Goal: Information Seeking & Learning: Learn about a topic

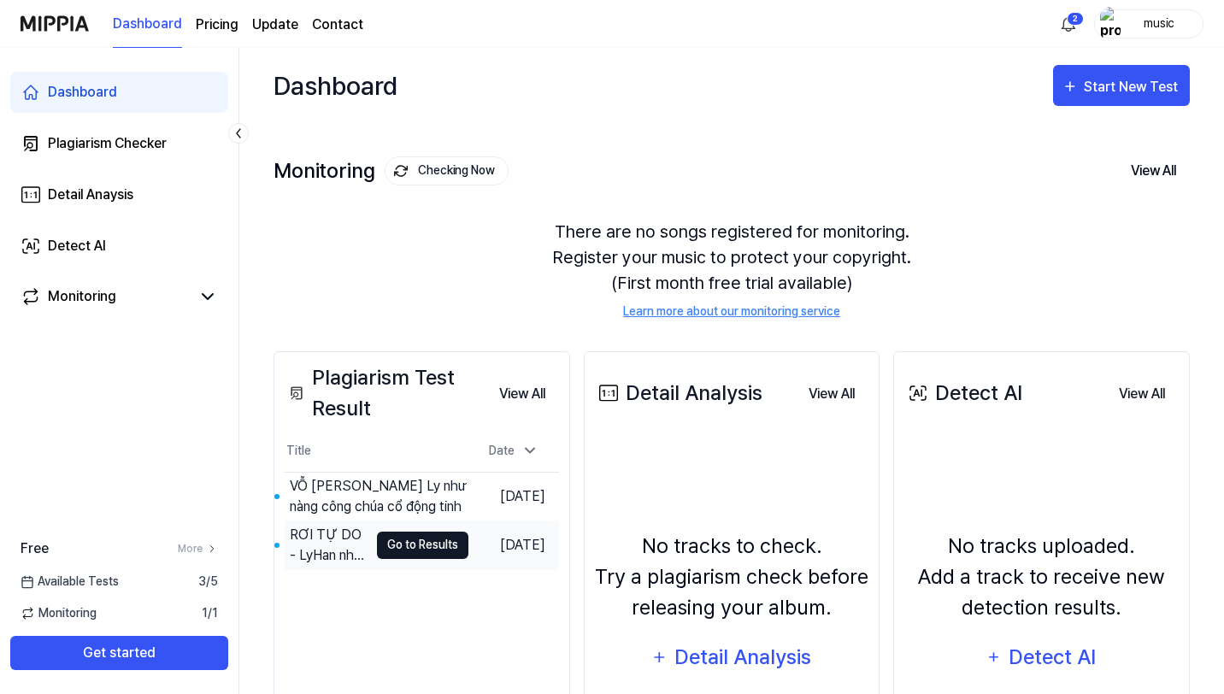
click at [418, 548] on button "Go to Results" at bounding box center [422, 545] width 91 height 27
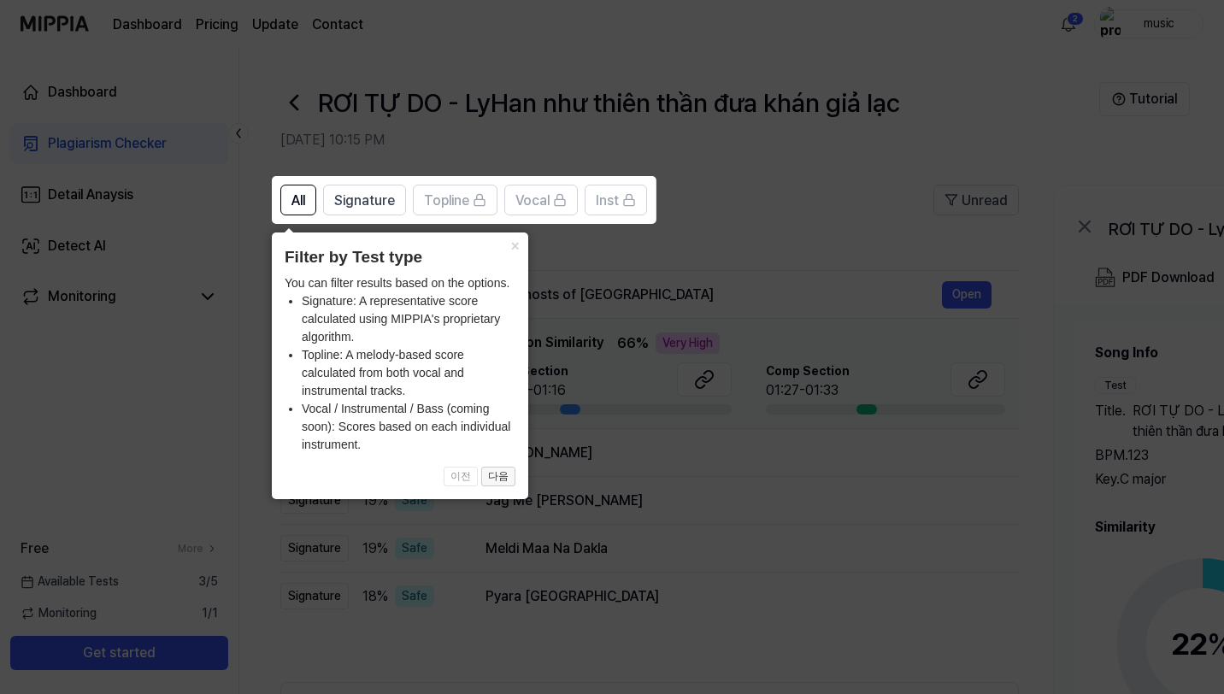
click at [503, 480] on button "다음" at bounding box center [498, 477] width 34 height 21
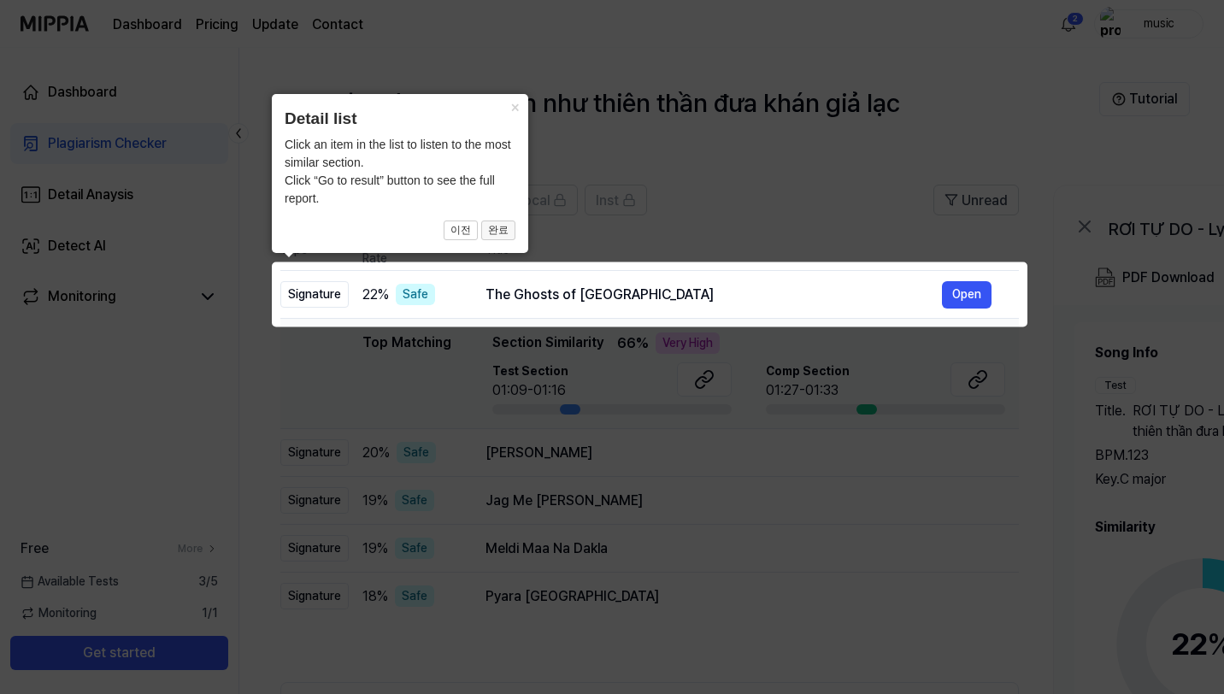
click at [507, 231] on button "완료" at bounding box center [498, 231] width 34 height 21
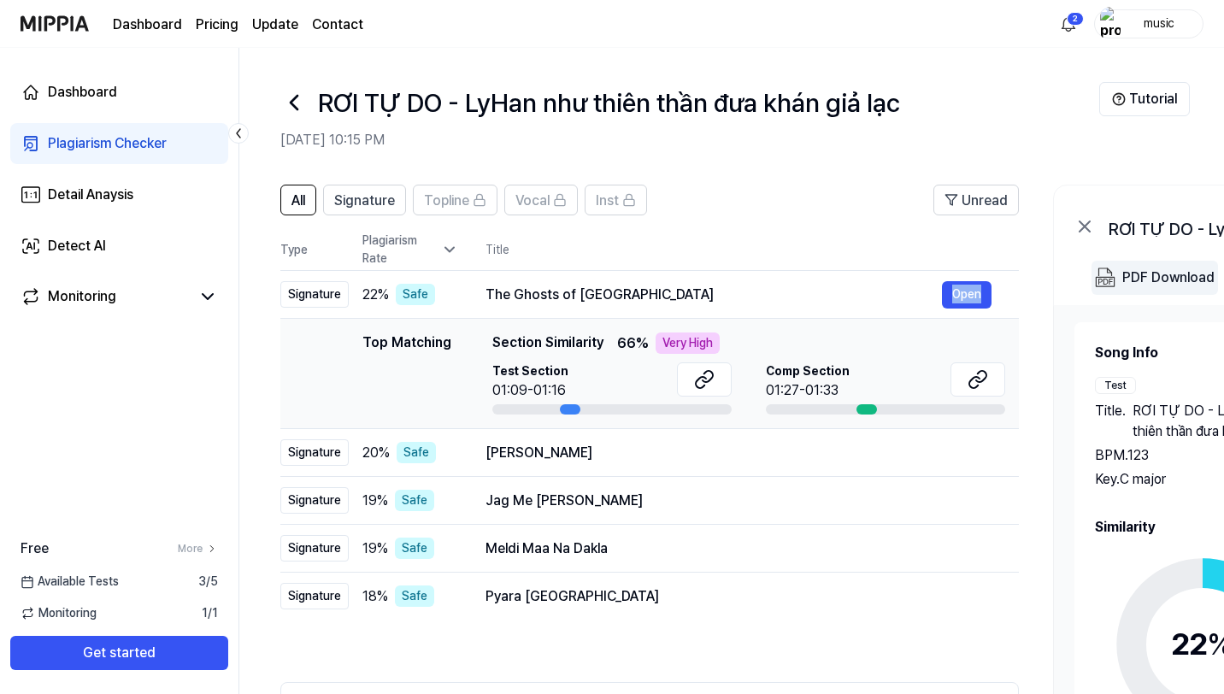
click at [1138, 277] on div "PDF Download" at bounding box center [1168, 278] width 92 height 22
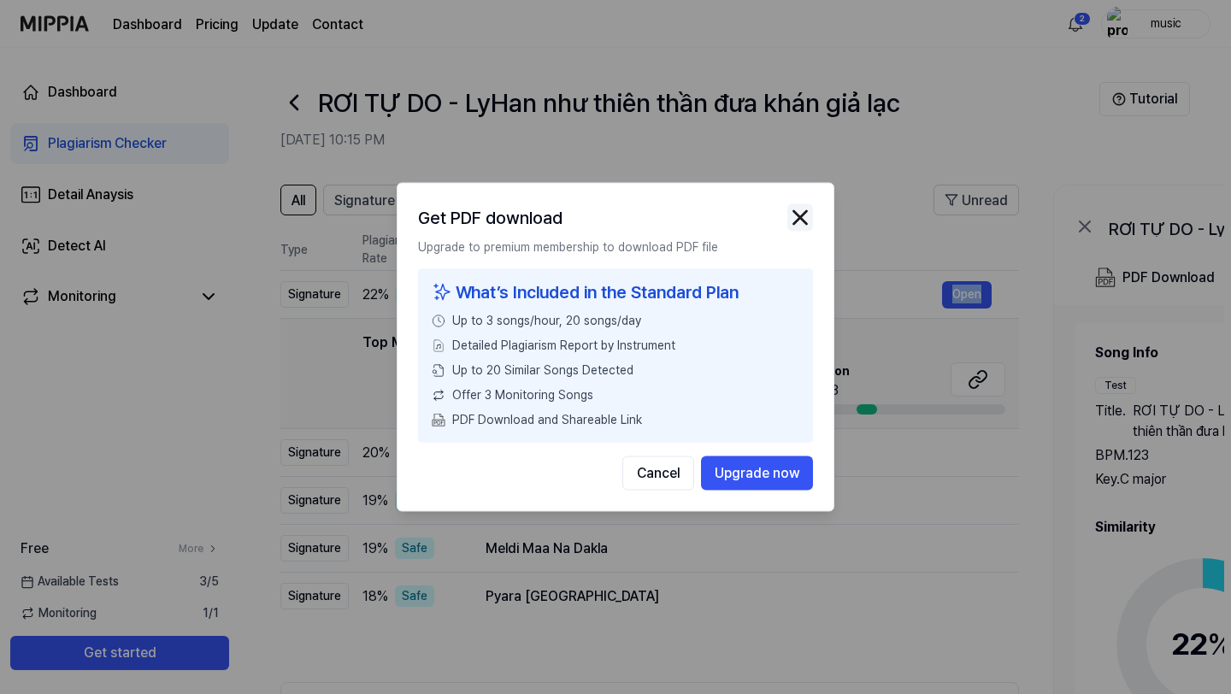
click at [798, 215] on img "button" at bounding box center [800, 218] width 26 height 26
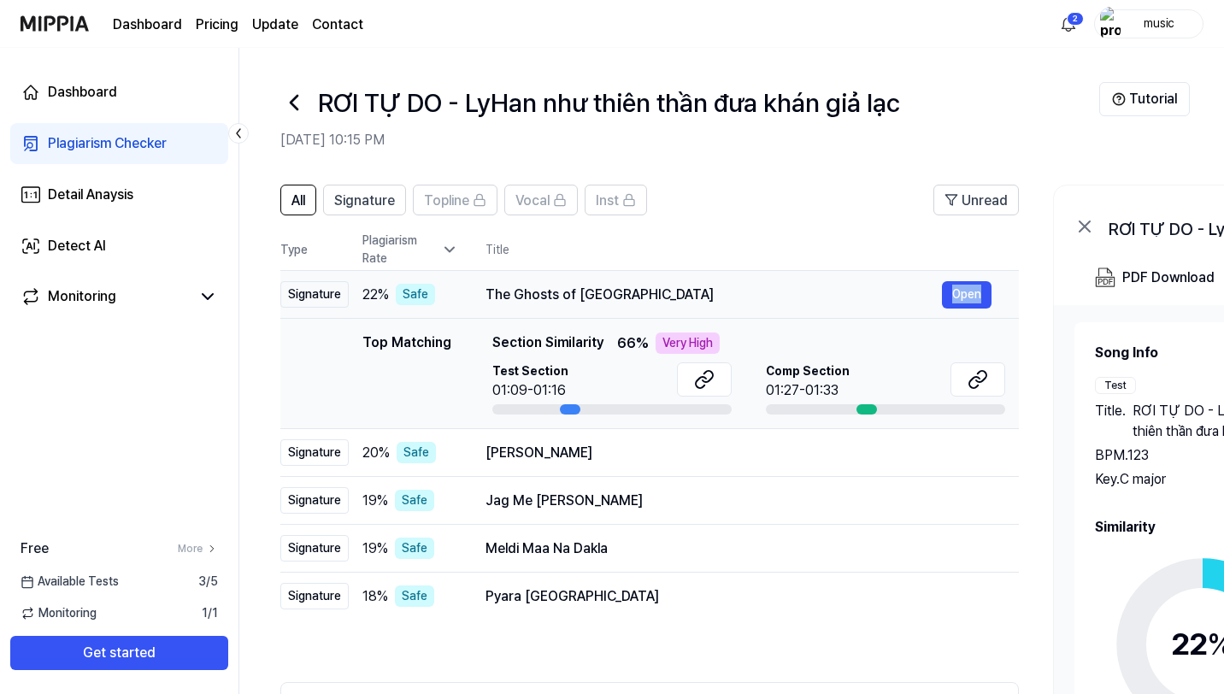
click at [869, 297] on div "The Ghosts of [GEOGRAPHIC_DATA]" at bounding box center [714, 295] width 456 height 21
click at [372, 209] on span "Signature" at bounding box center [364, 201] width 61 height 21
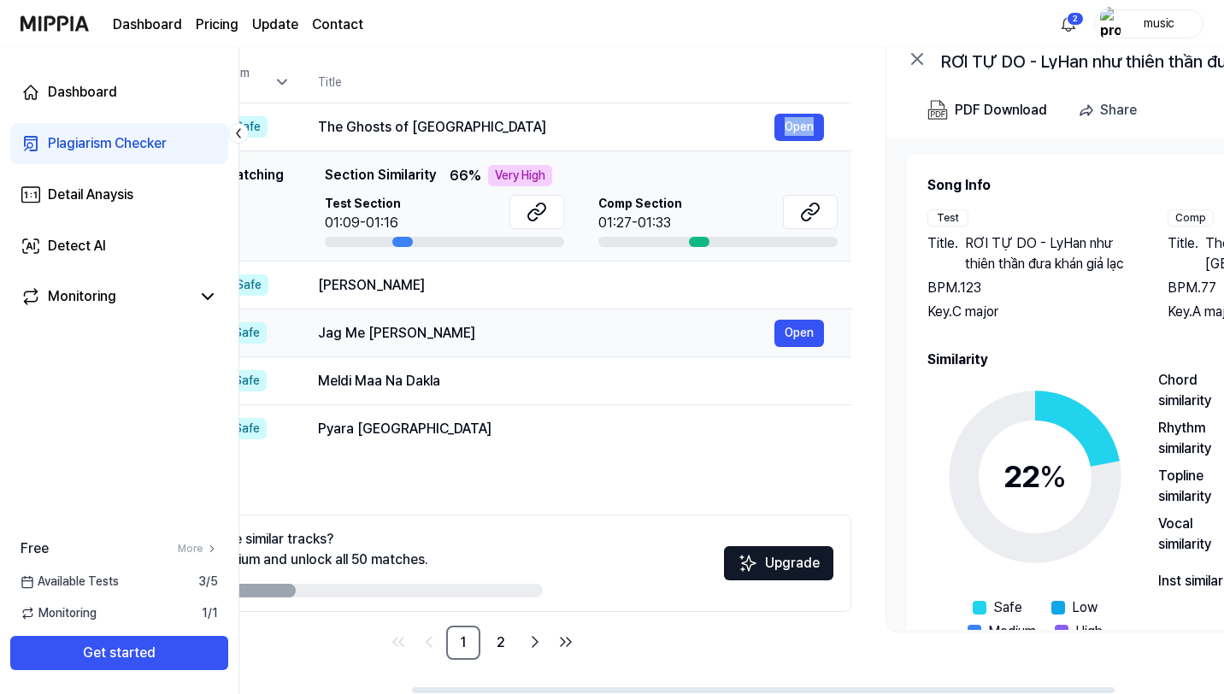
scroll to position [0, 62]
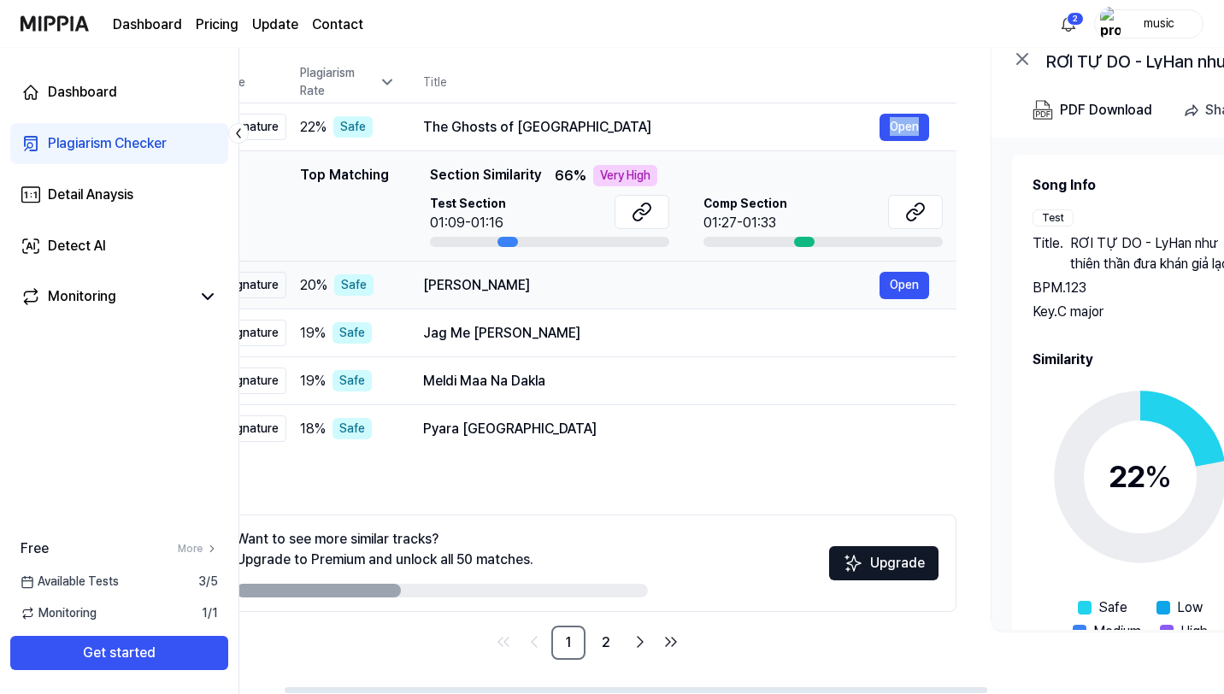
click at [540, 291] on div "[PERSON_NAME]" at bounding box center [651, 285] width 456 height 21
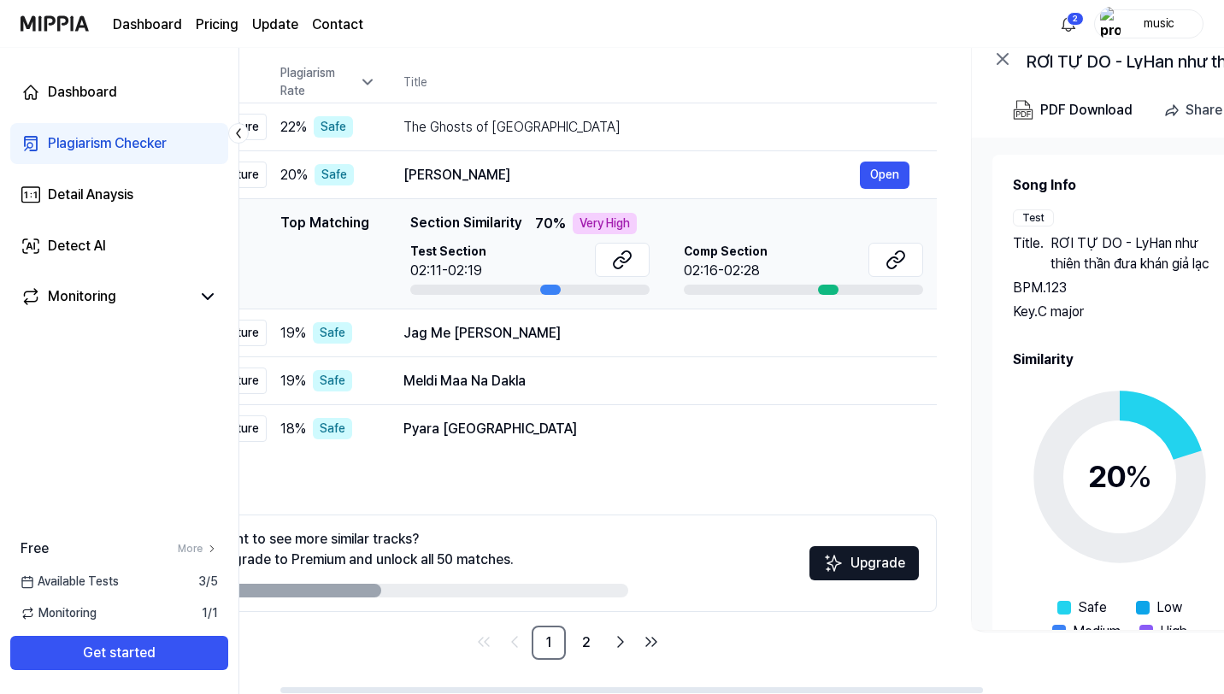
scroll to position [0, 0]
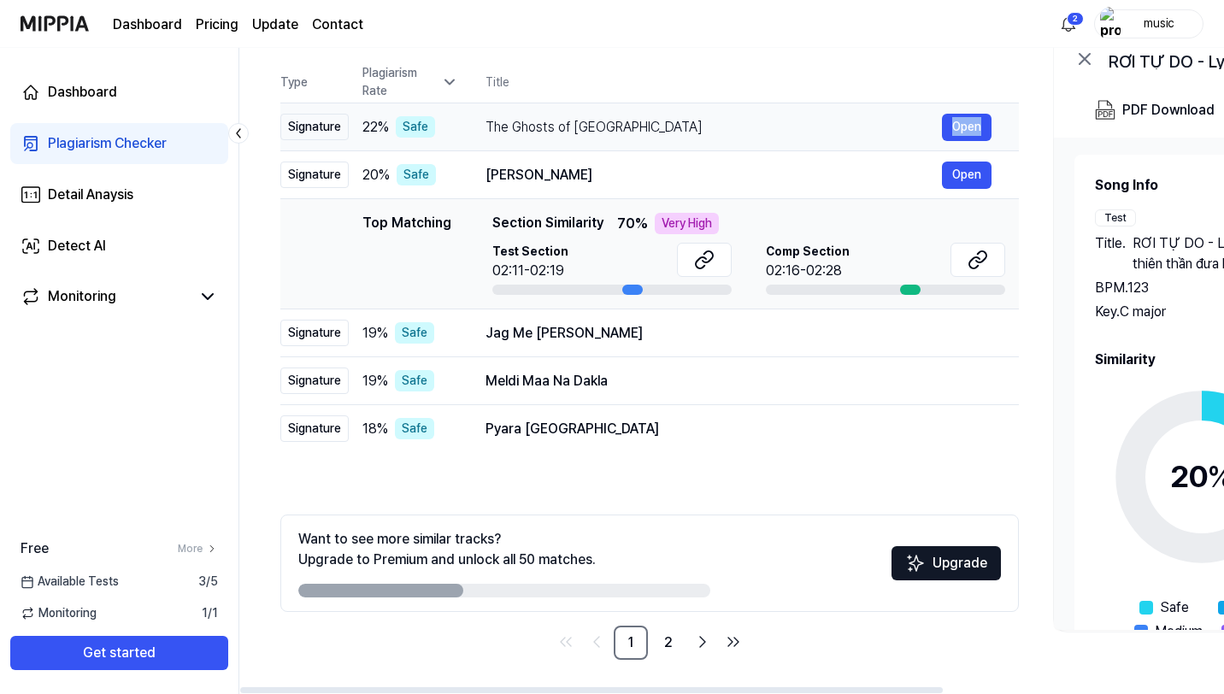
click at [600, 125] on div "The Ghosts of [GEOGRAPHIC_DATA]" at bounding box center [714, 127] width 456 height 21
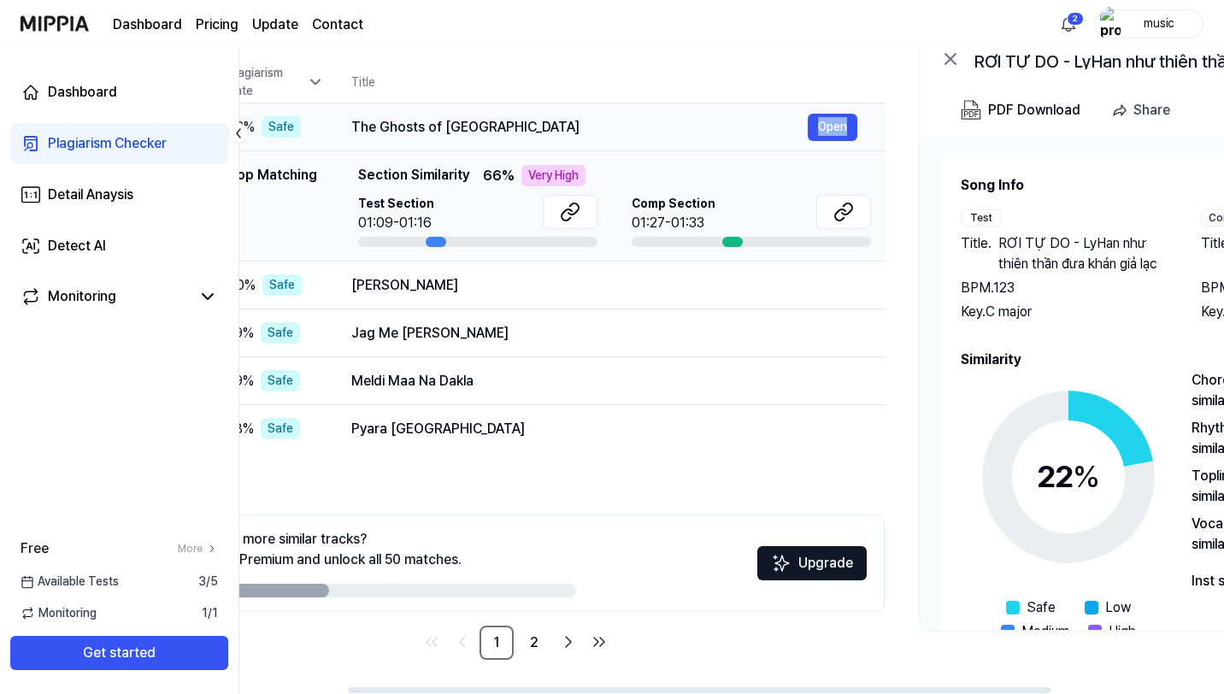
scroll to position [0, 103]
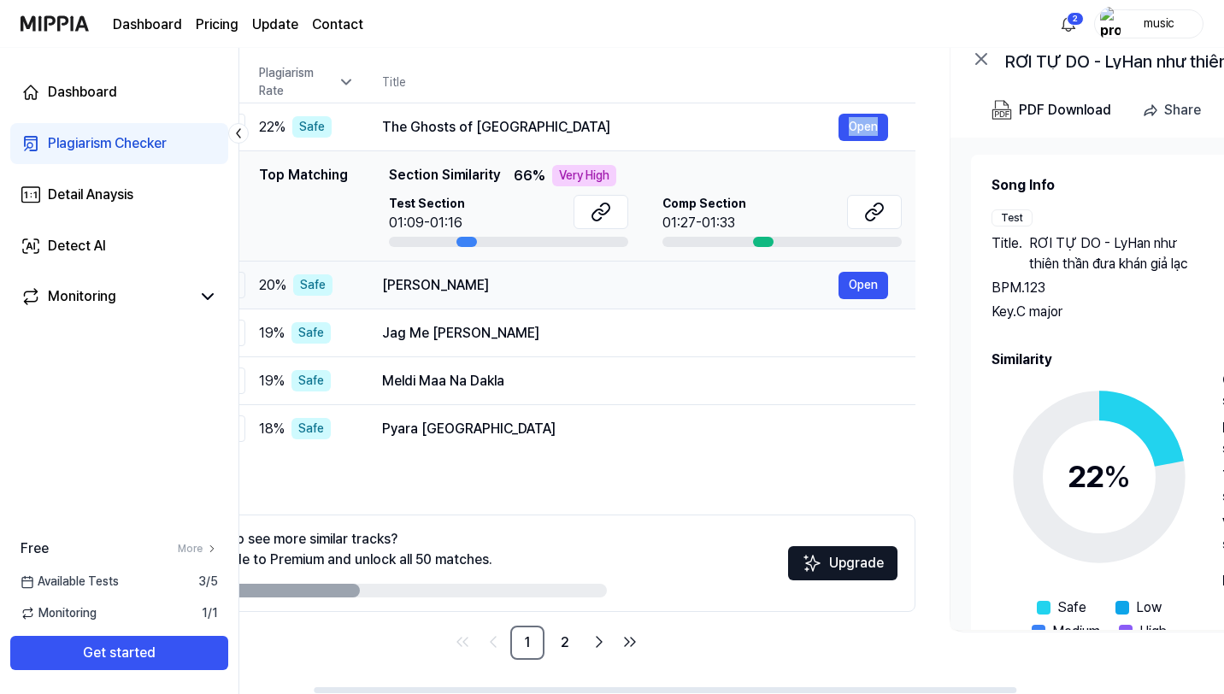
click at [527, 292] on div "[PERSON_NAME]" at bounding box center [610, 285] width 456 height 21
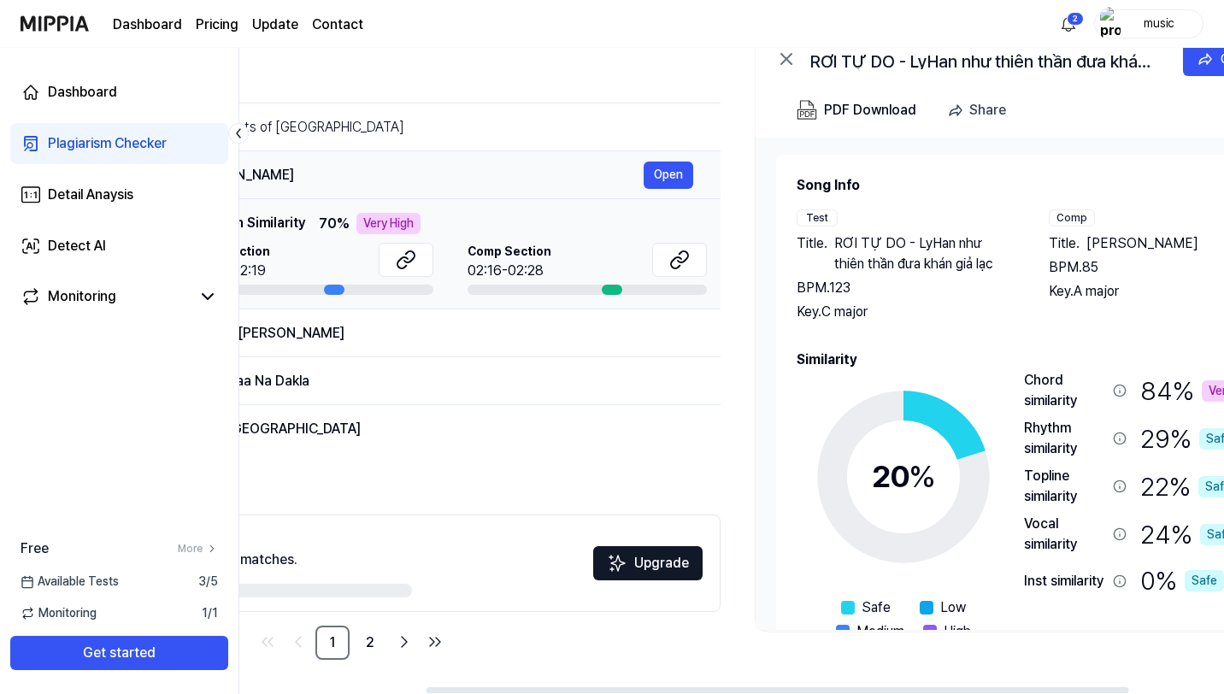
scroll to position [0, 252]
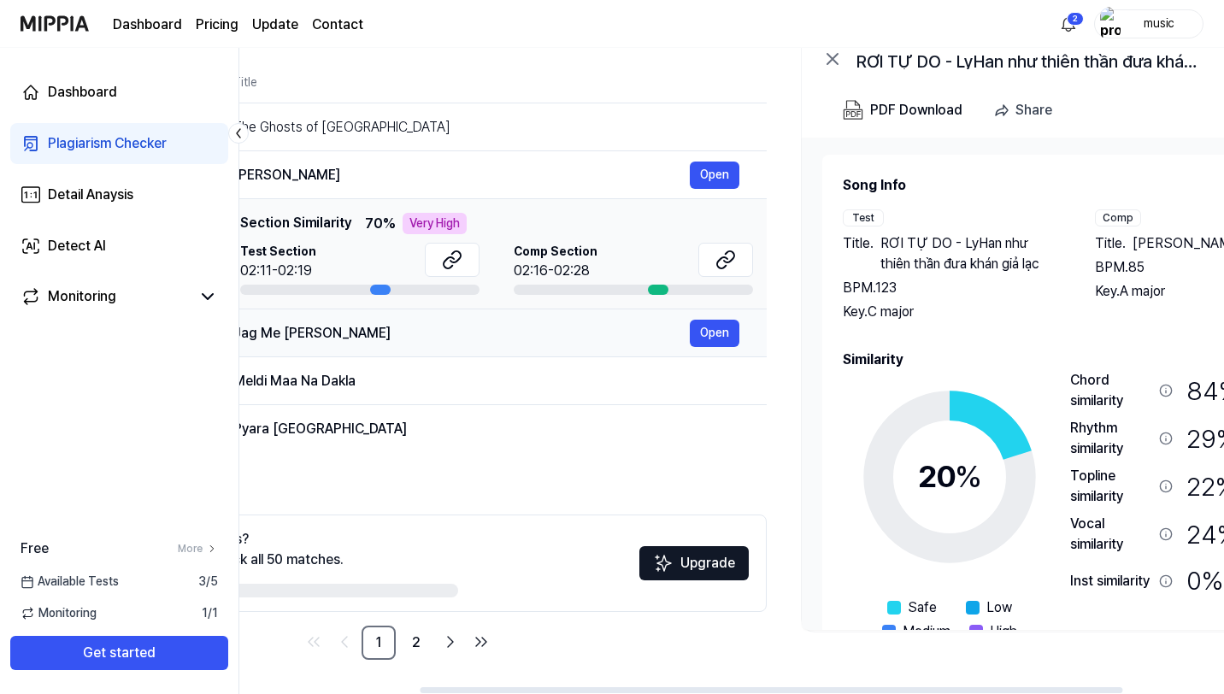
click at [493, 332] on div "Jag Me [PERSON_NAME]" at bounding box center [461, 333] width 456 height 21
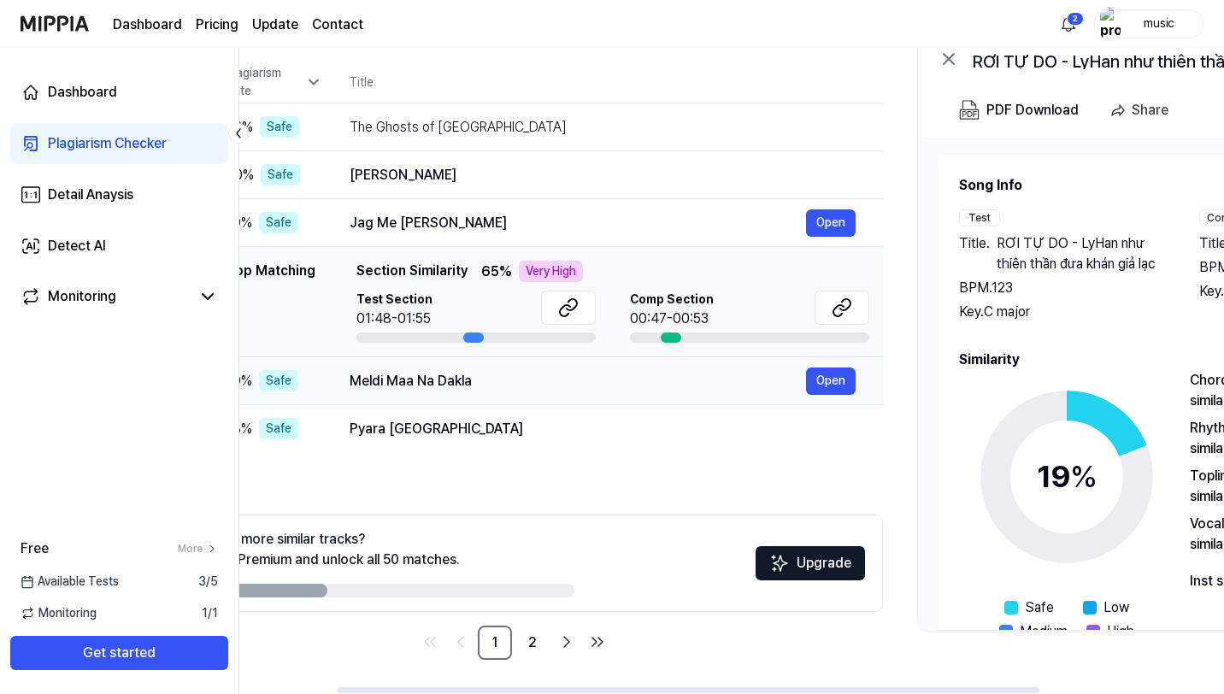
scroll to position [0, 0]
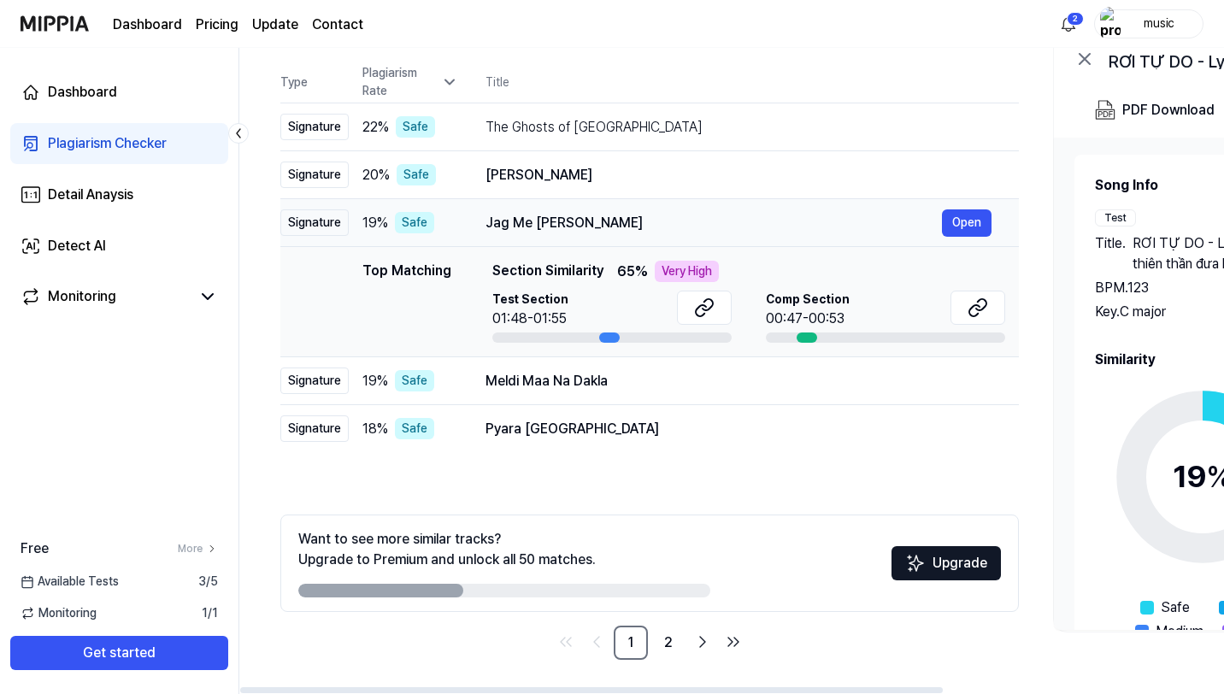
click at [536, 224] on div "Jag Me [PERSON_NAME]" at bounding box center [714, 223] width 456 height 21
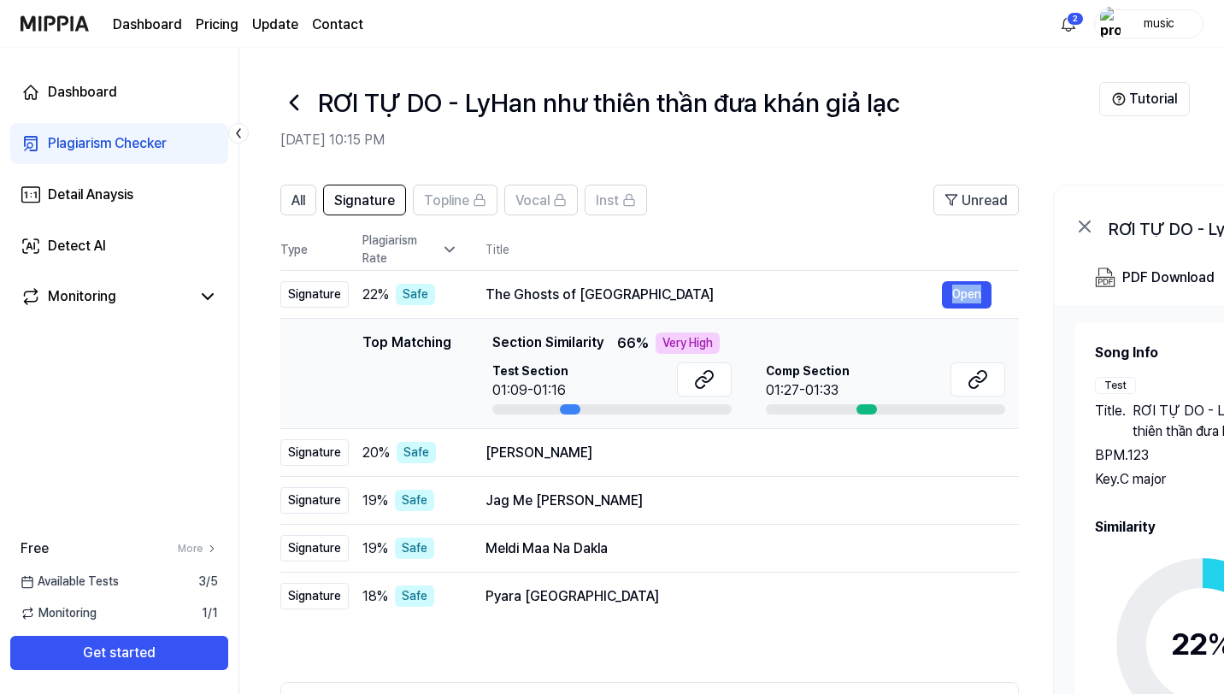
scroll to position [114, 0]
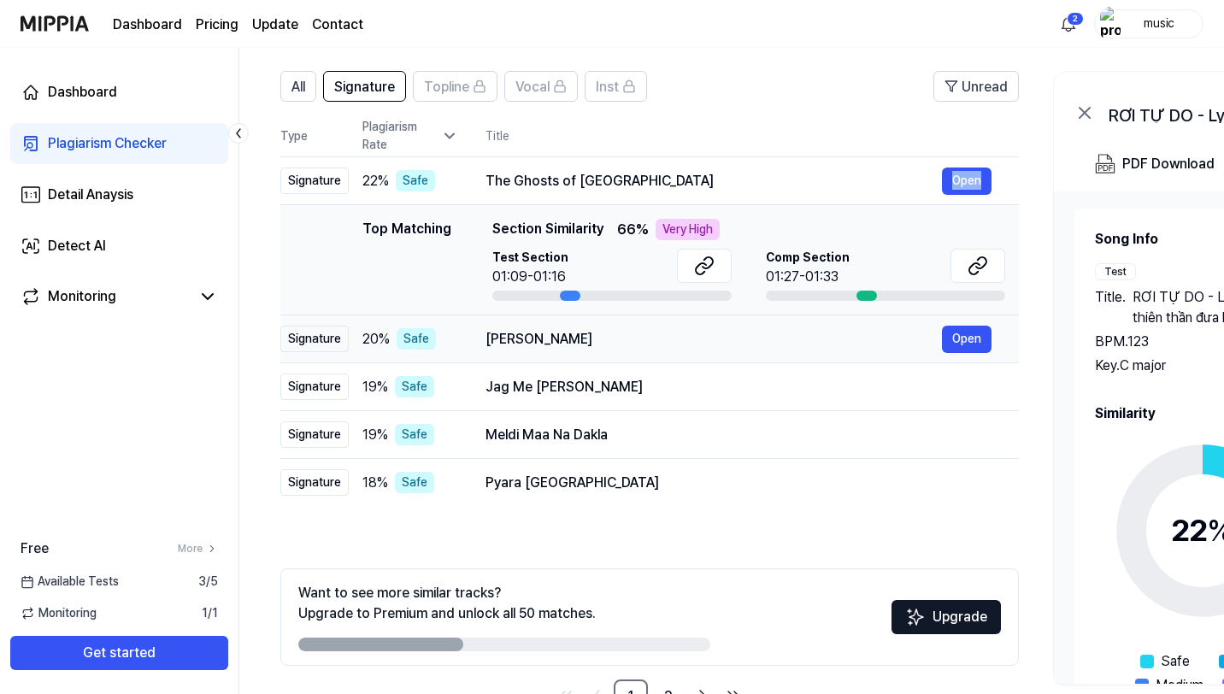
click at [552, 332] on div "[PERSON_NAME]" at bounding box center [714, 339] width 456 height 21
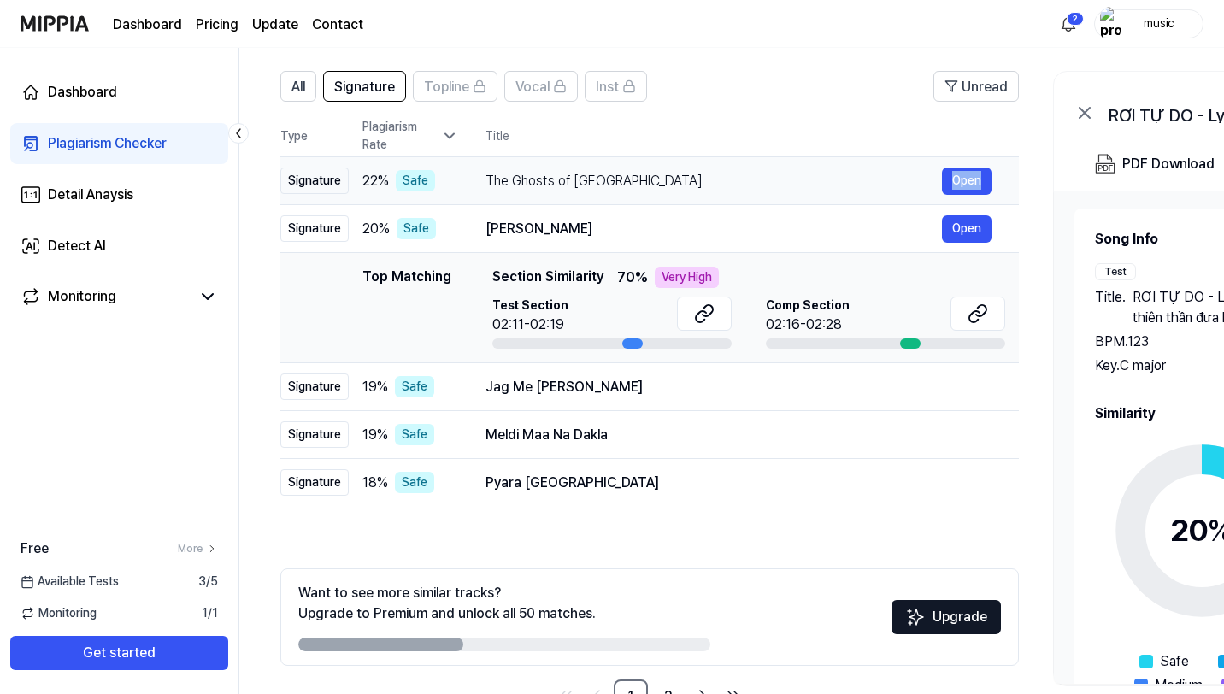
click at [628, 164] on td "The Ghosts of Beverly Drive Open" at bounding box center [738, 181] width 561 height 48
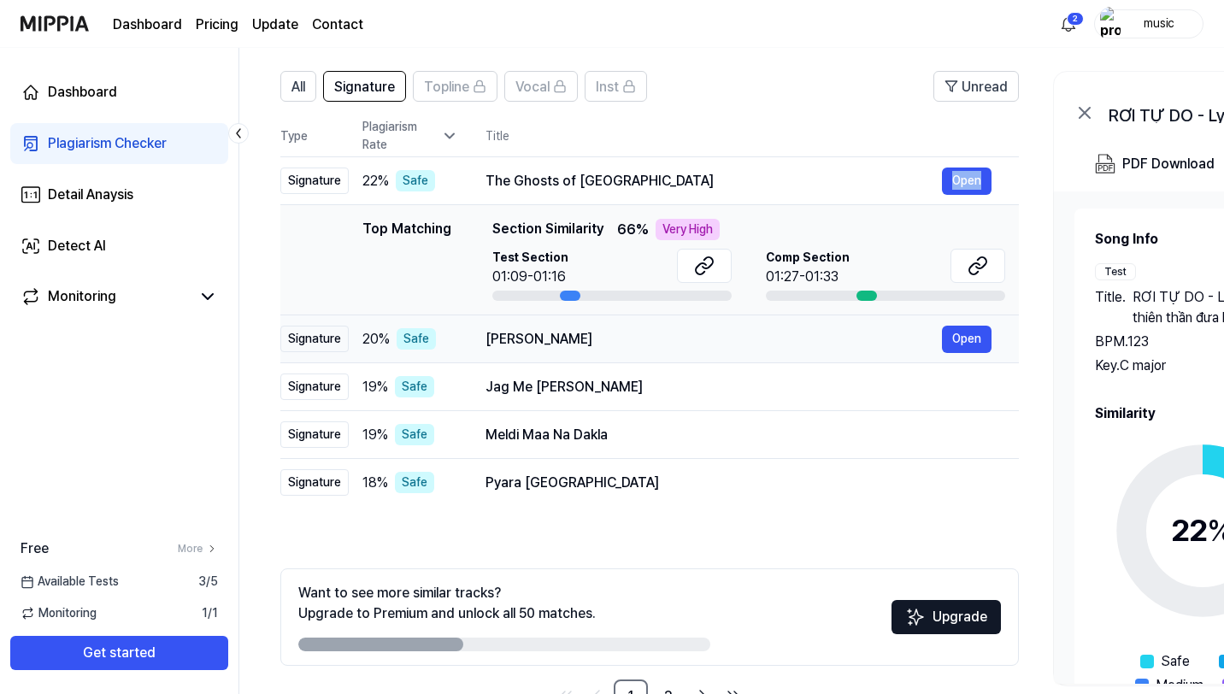
click at [553, 336] on div "[PERSON_NAME]" at bounding box center [714, 339] width 456 height 21
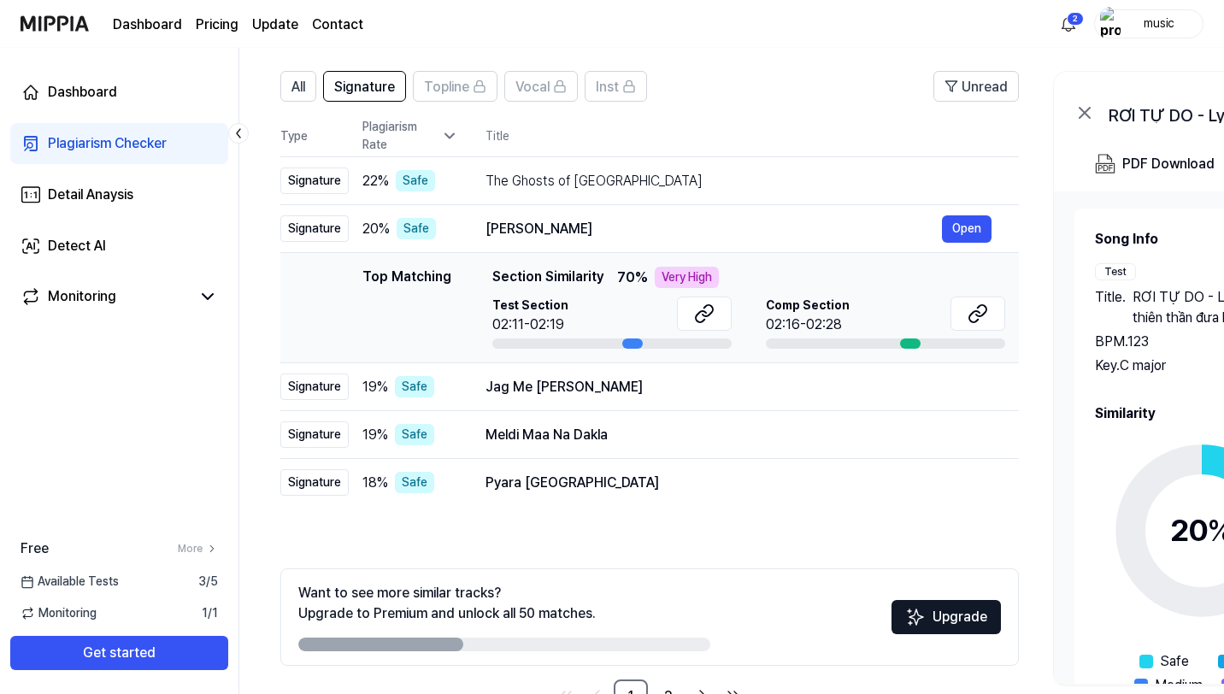
click at [597, 274] on span "Section Similarity" at bounding box center [547, 277] width 111 height 21
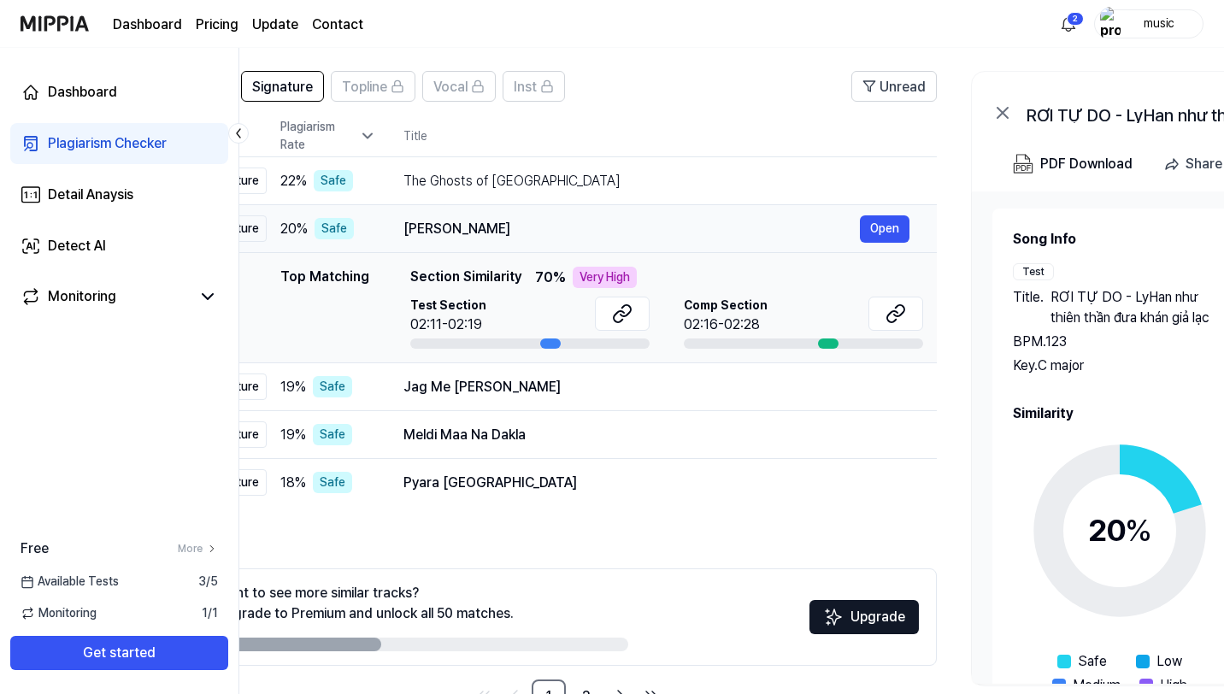
scroll to position [0, 95]
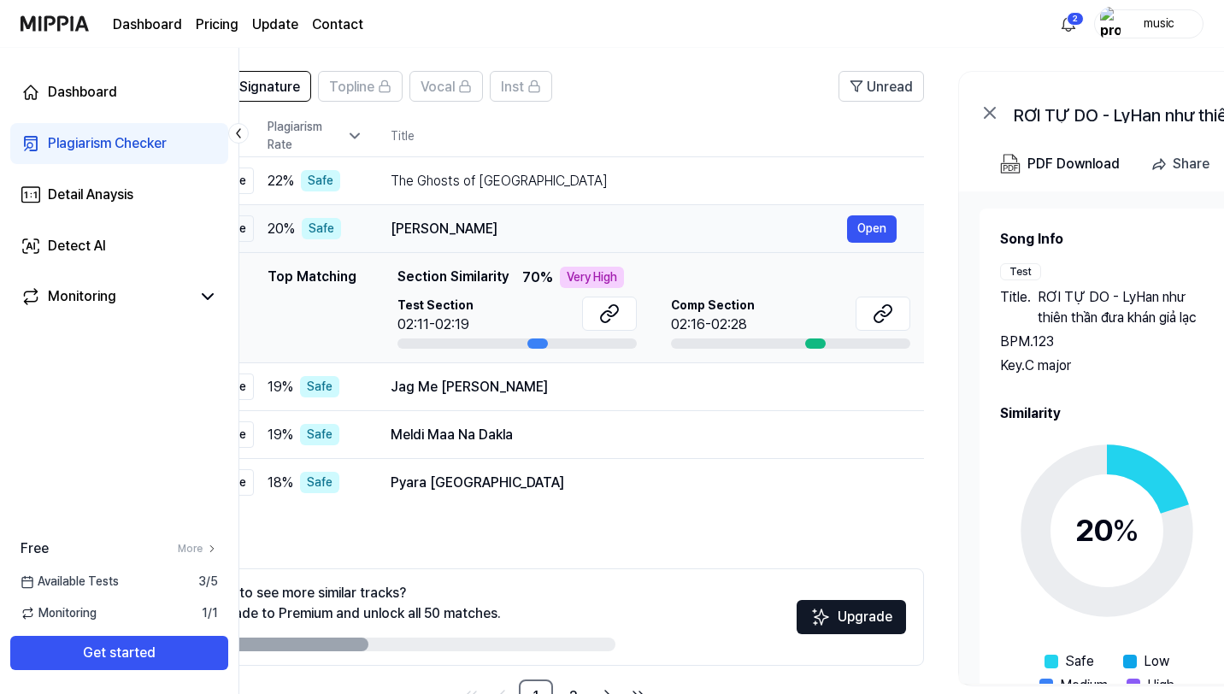
drag, startPoint x: 569, startPoint y: 231, endPoint x: 474, endPoint y: 226, distance: 95.0
click at [474, 226] on div "[PERSON_NAME]" at bounding box center [619, 229] width 456 height 21
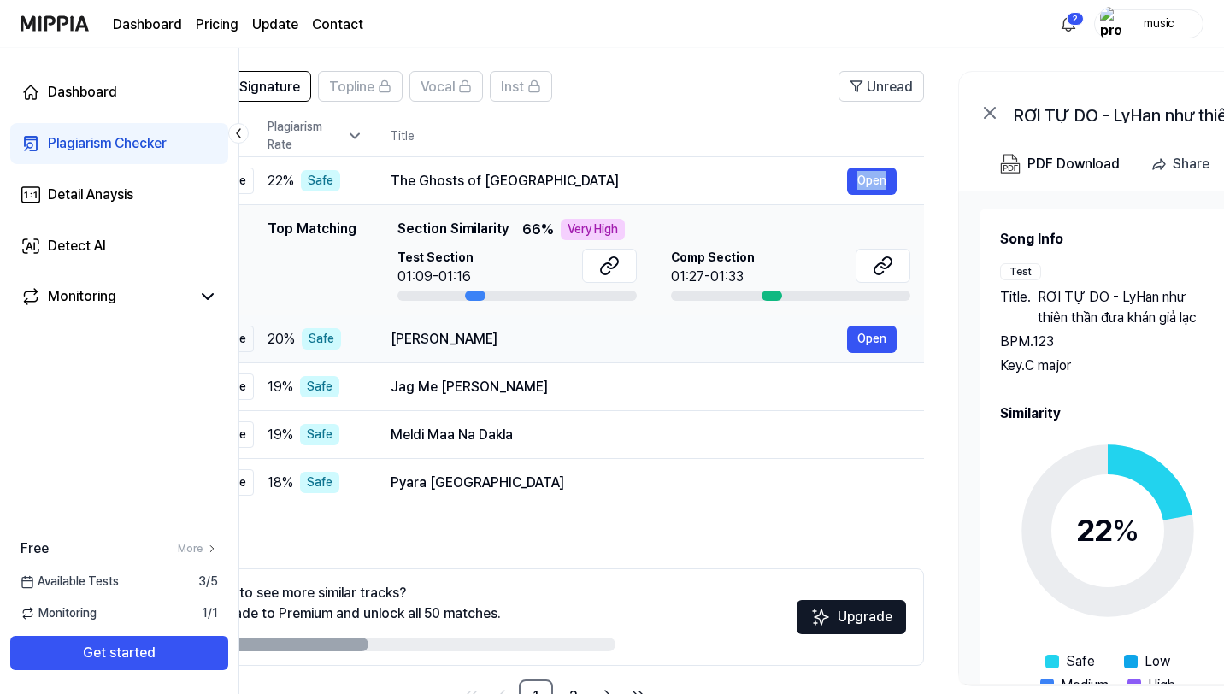
click at [446, 338] on div "[PERSON_NAME]" at bounding box center [619, 339] width 456 height 21
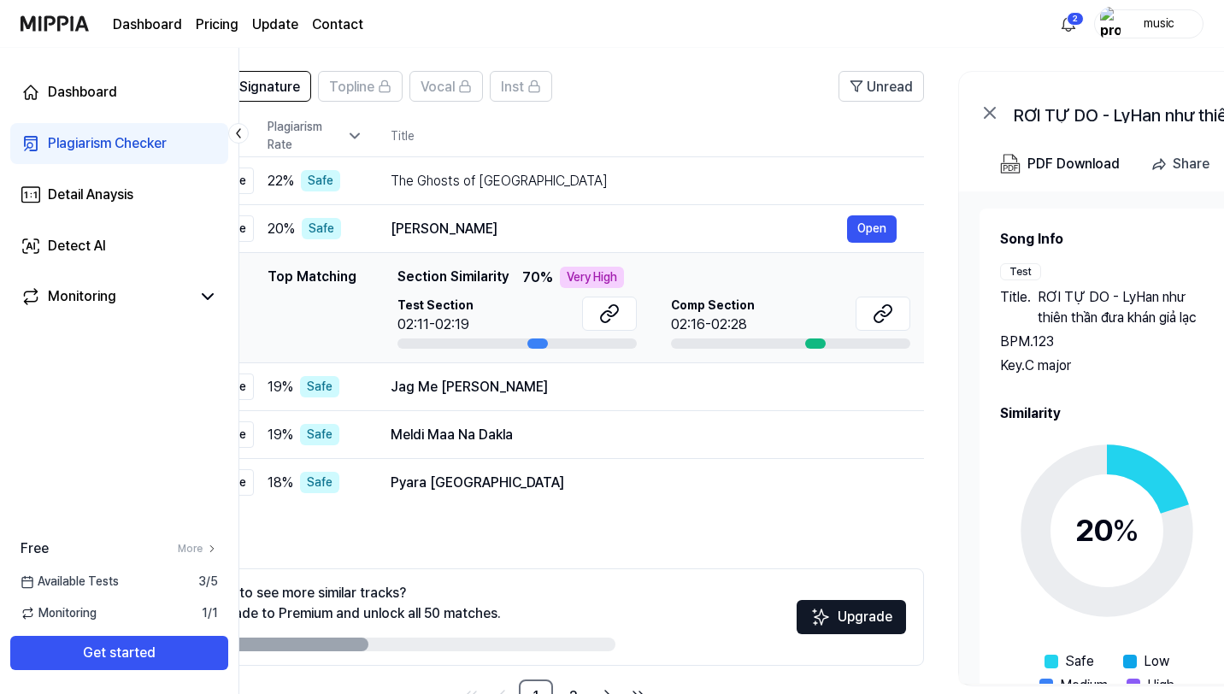
scroll to position [0, 393]
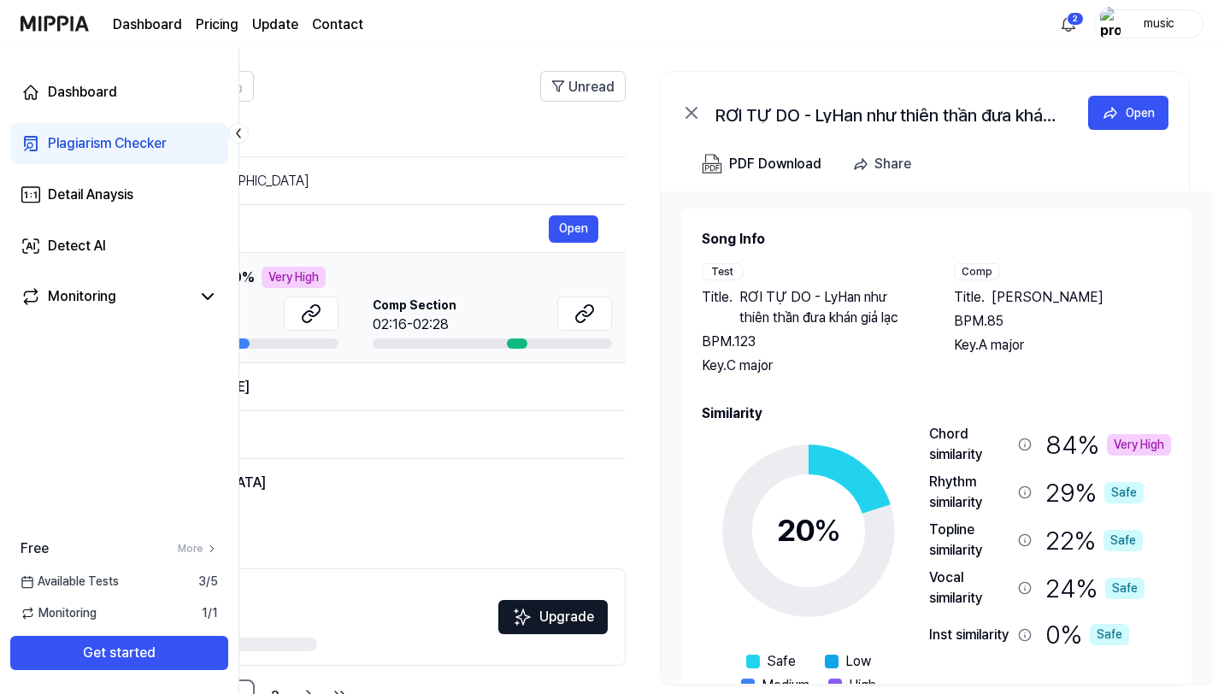
drag, startPoint x: 1080, startPoint y: 303, endPoint x: 997, endPoint y: 300, distance: 83.0
click at [997, 300] on div "Title . Akhari Salam" at bounding box center [1063, 297] width 218 height 21
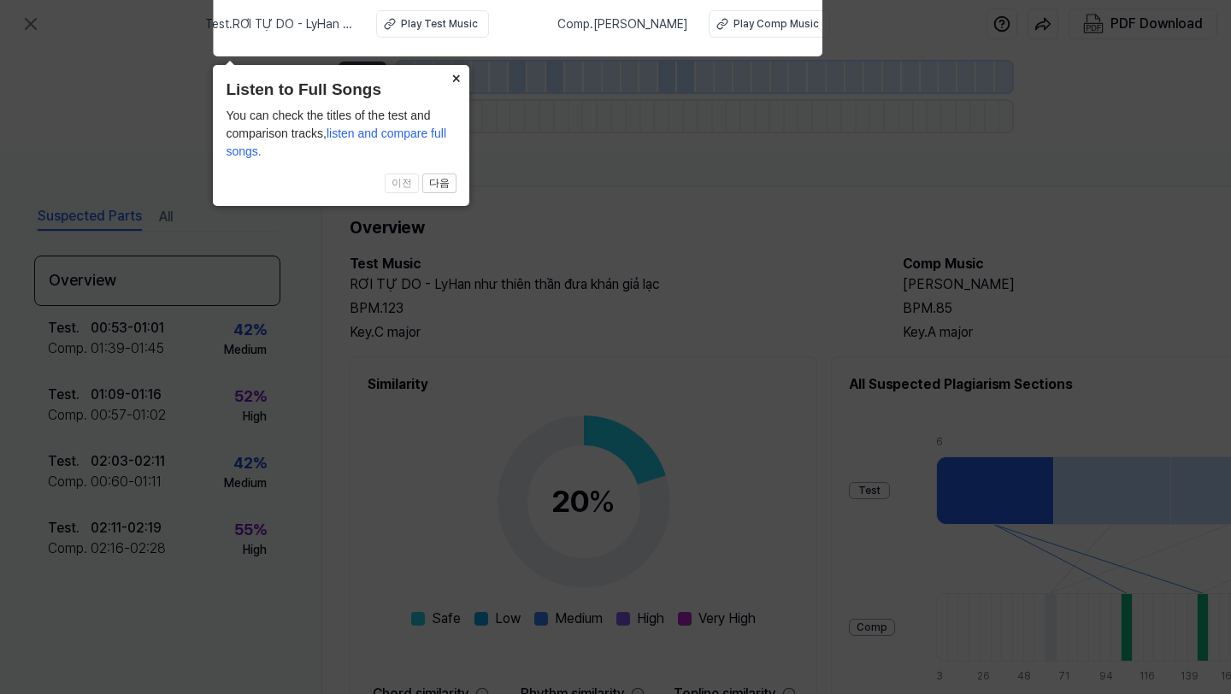
click at [457, 77] on button "×" at bounding box center [455, 77] width 27 height 24
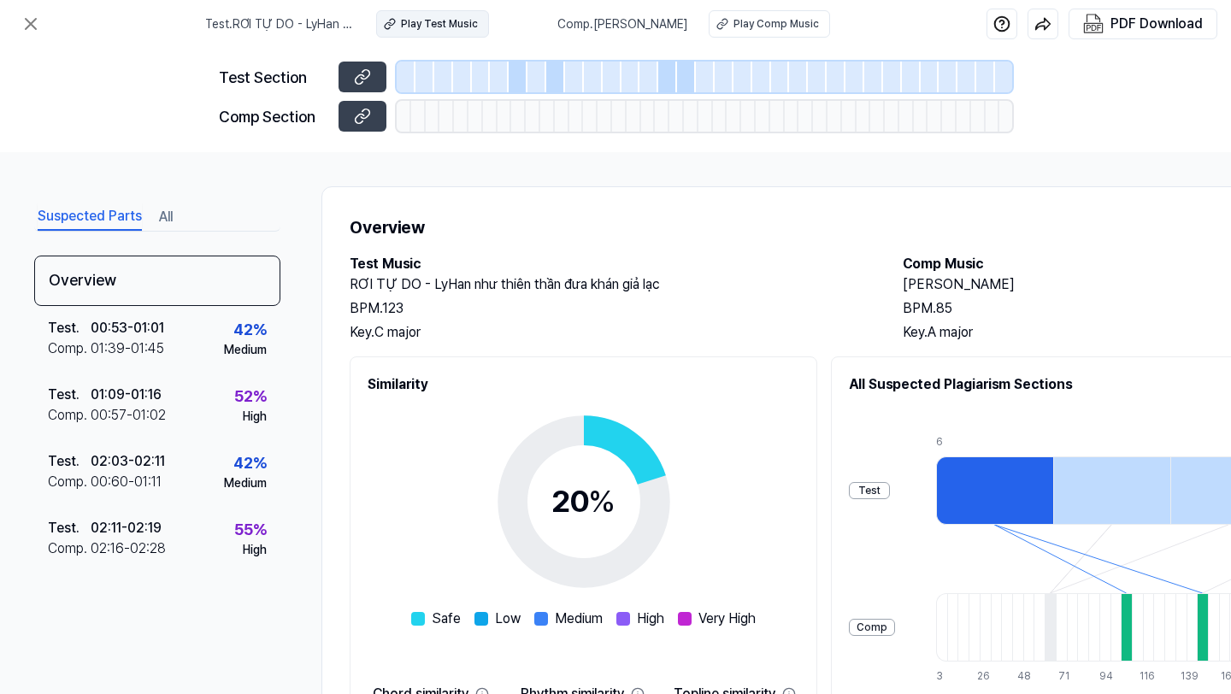
click at [463, 23] on div "Play Test Music" at bounding box center [439, 23] width 77 height 15
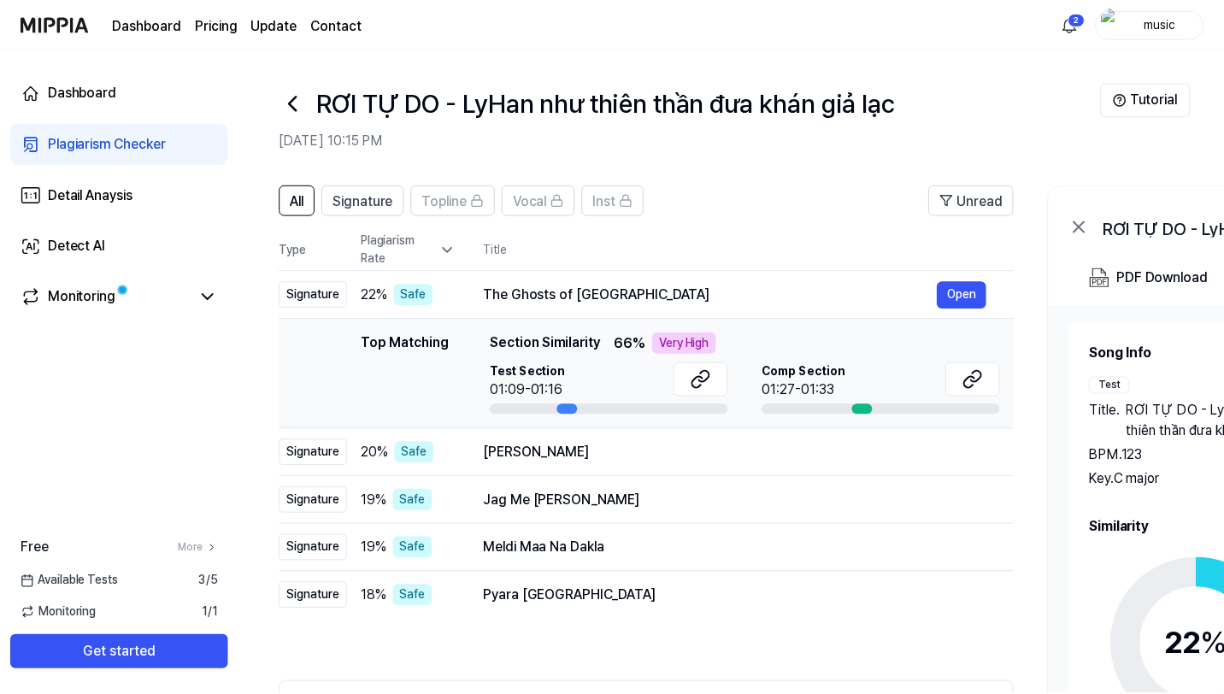
scroll to position [114, 0]
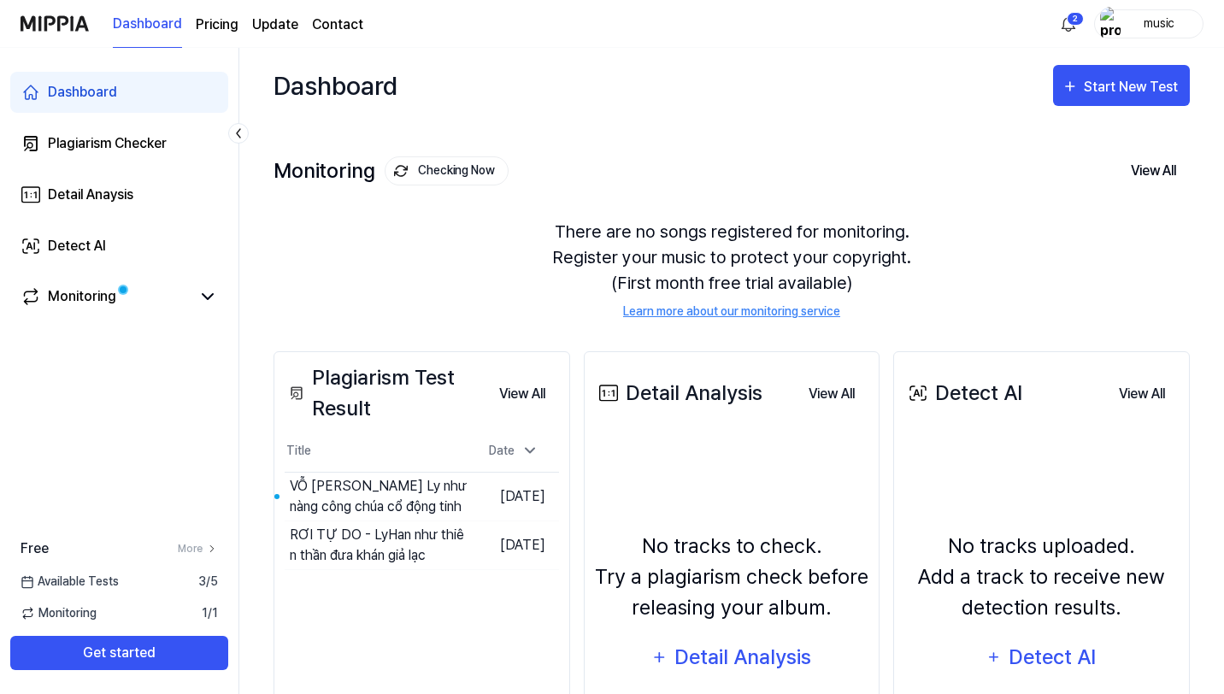
scroll to position [147, 0]
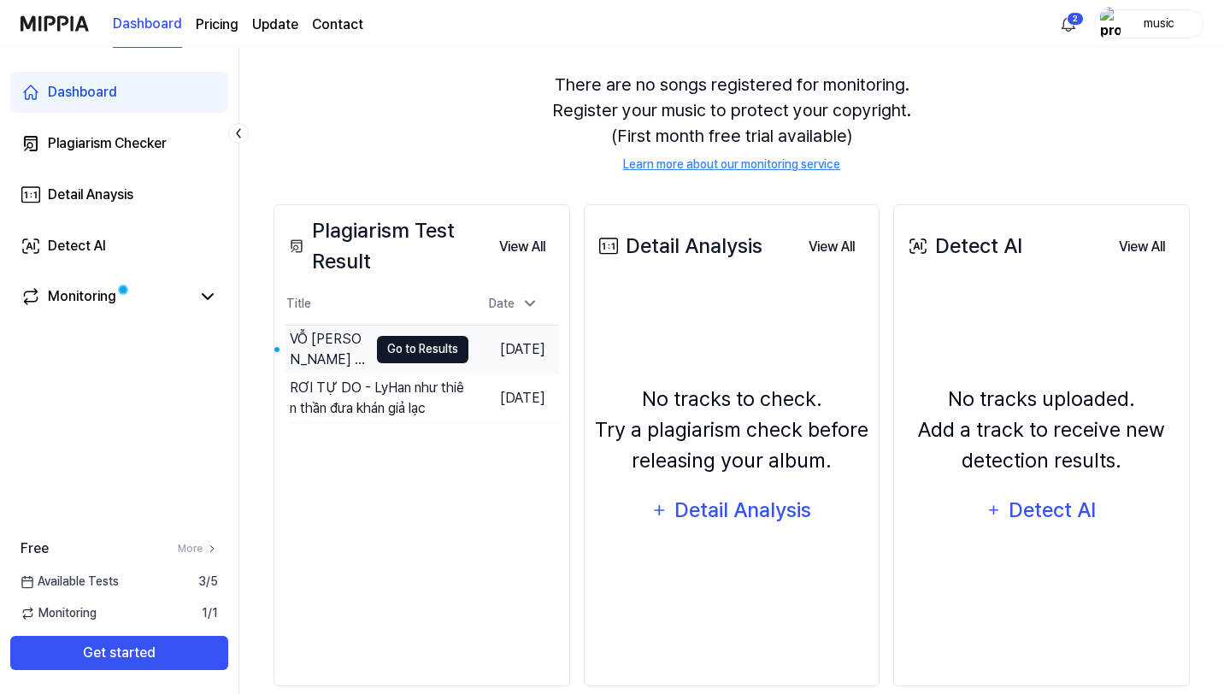
click at [403, 353] on button "Go to Results" at bounding box center [422, 349] width 91 height 27
click at [385, 402] on button "Go to Results" at bounding box center [422, 398] width 91 height 27
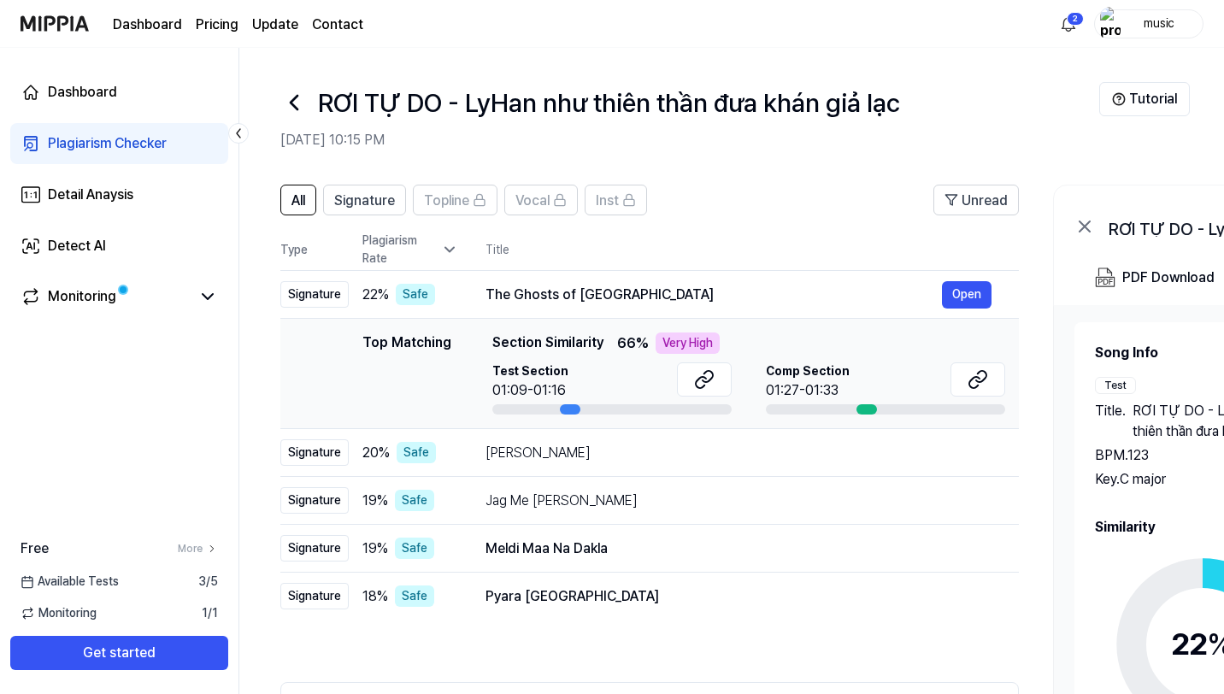
scroll to position [168, 0]
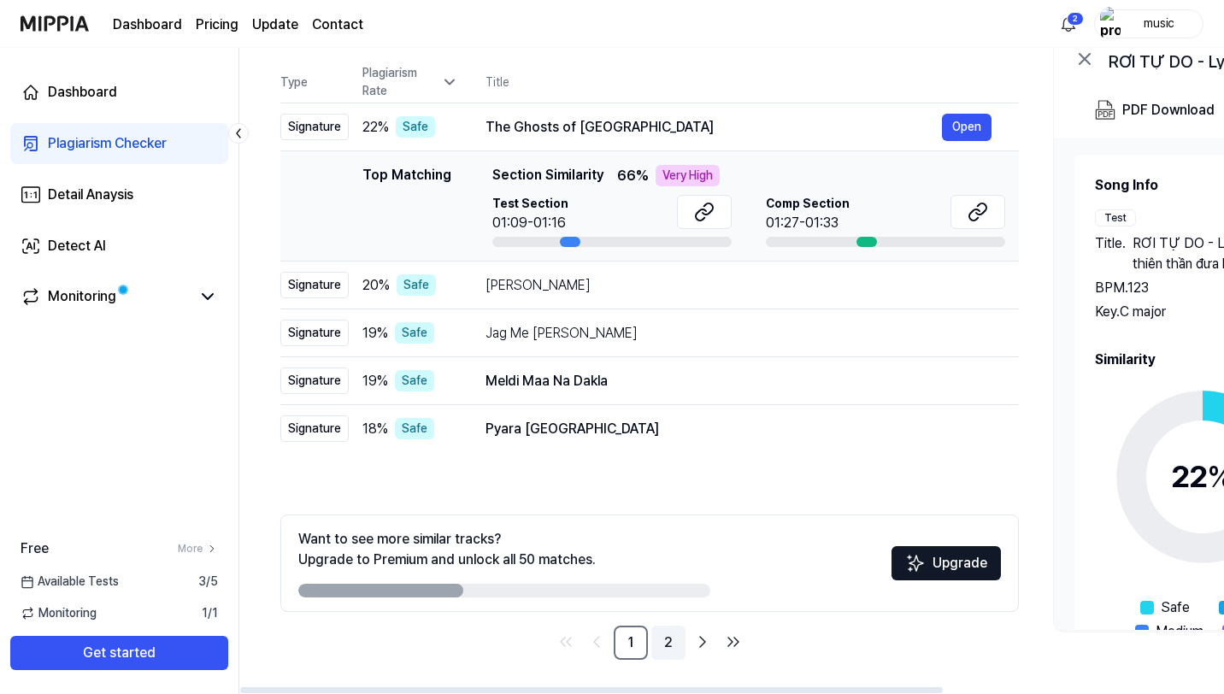
click at [671, 651] on link "2" at bounding box center [668, 643] width 34 height 34
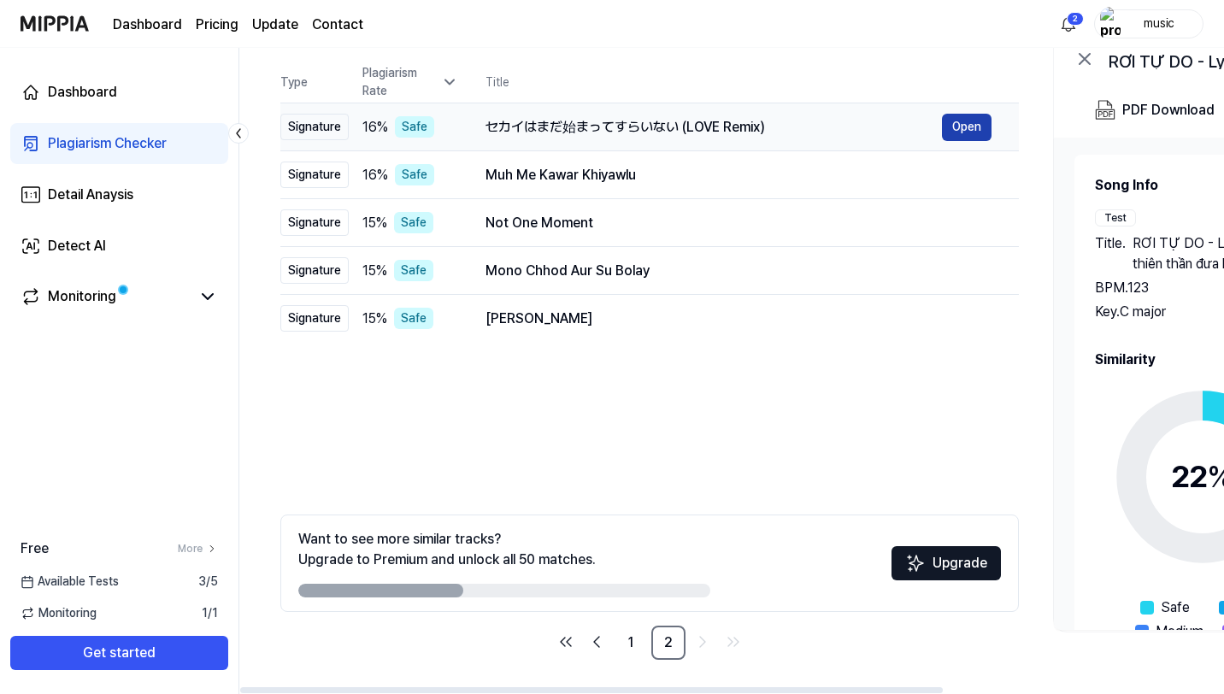
click at [962, 128] on button "Open" at bounding box center [967, 127] width 50 height 27
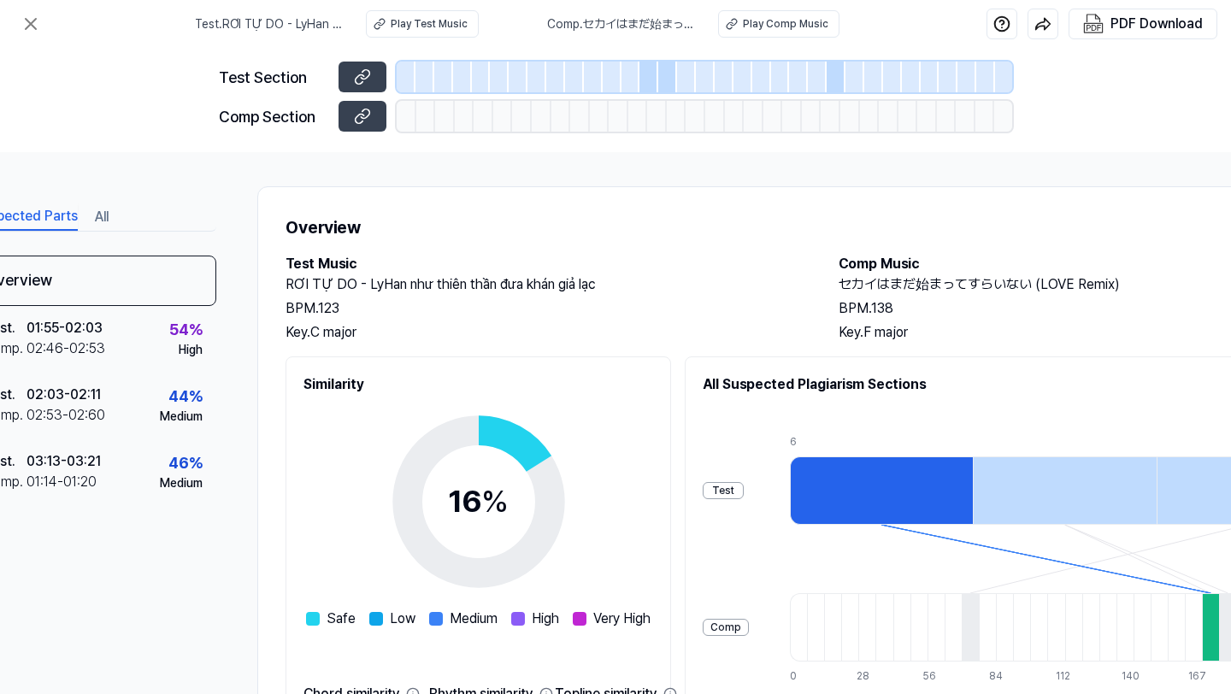
scroll to position [0, 0]
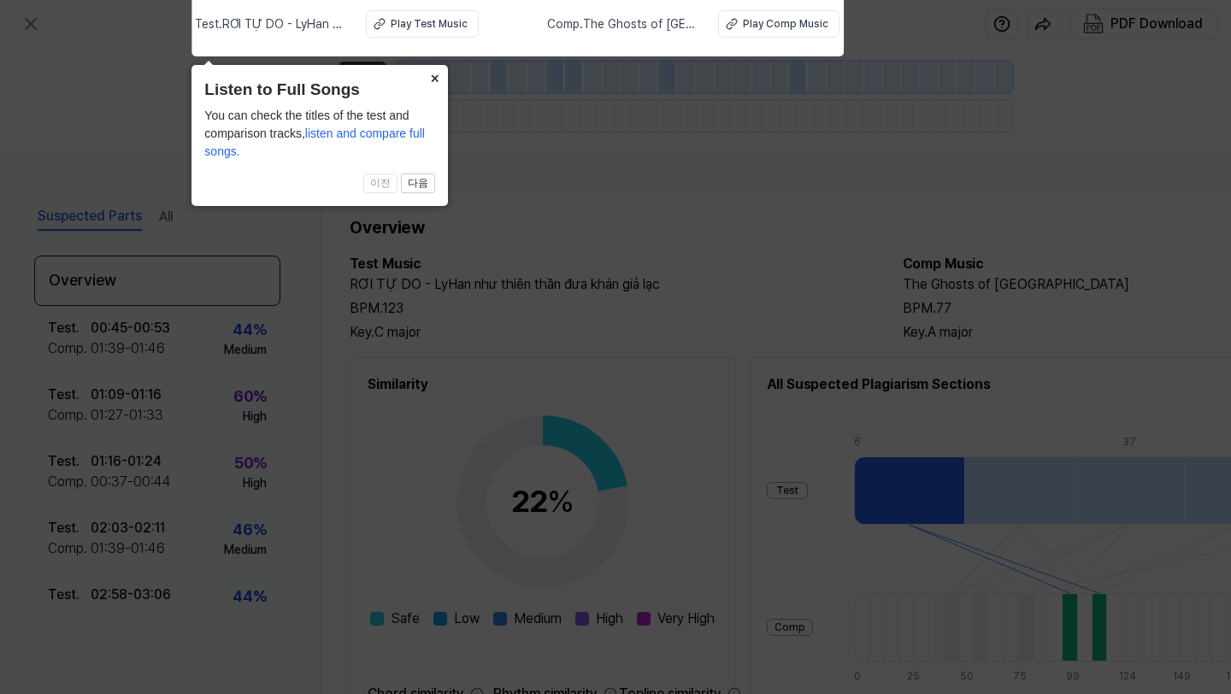
click at [433, 72] on button "×" at bounding box center [434, 77] width 27 height 24
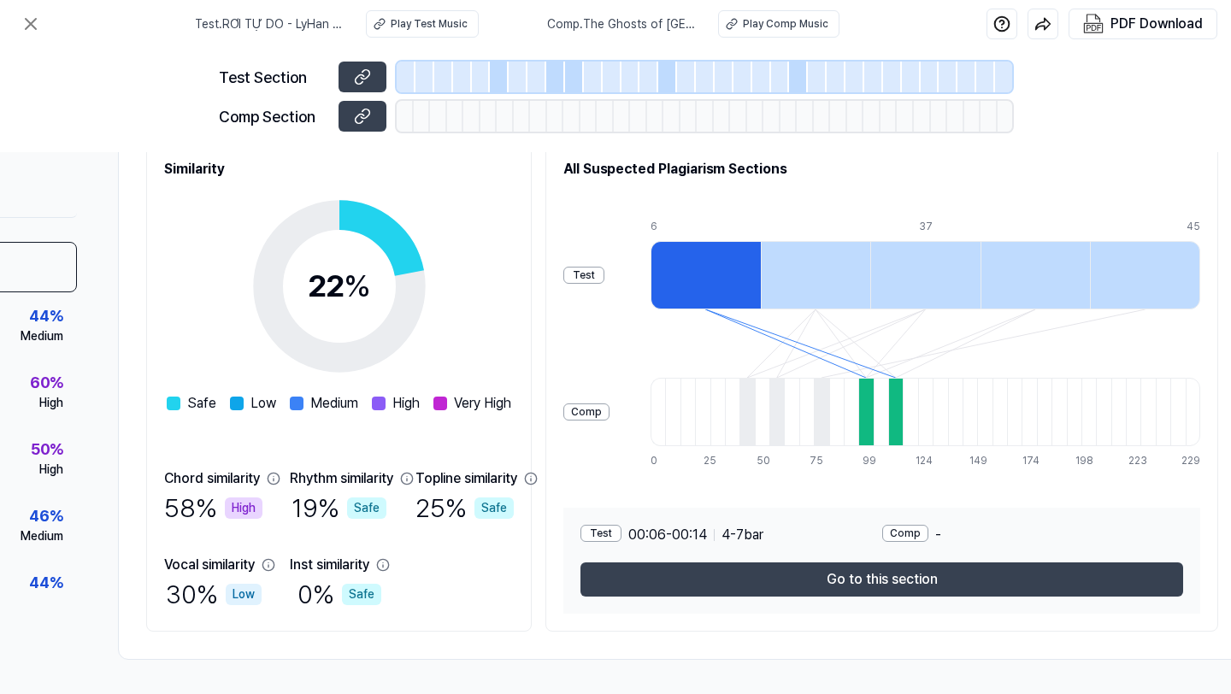
scroll to position [222, 260]
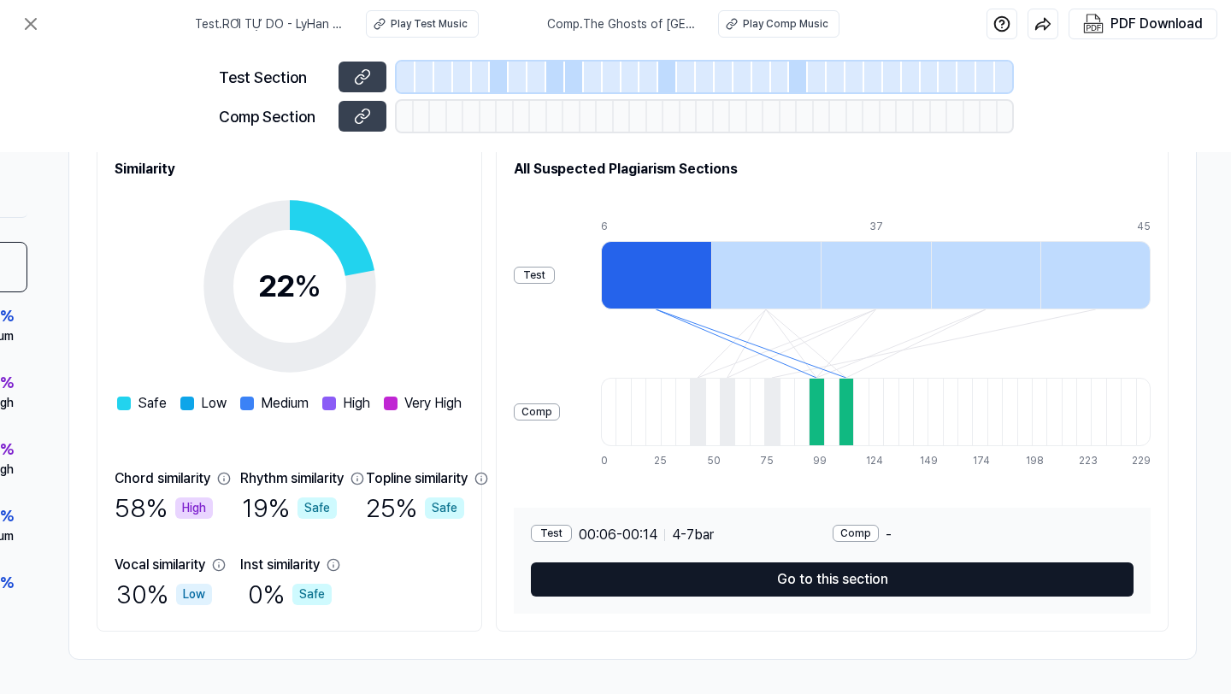
click at [792, 582] on button "Go to this section" at bounding box center [832, 579] width 603 height 34
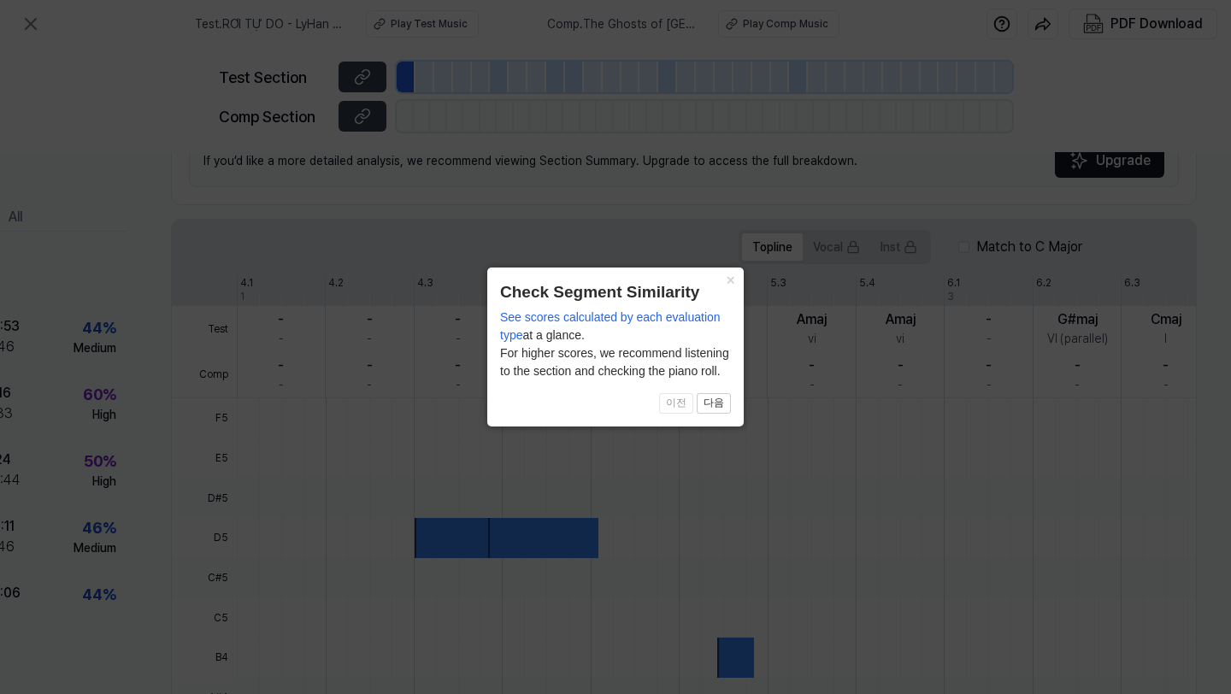
scroll to position [446, 157]
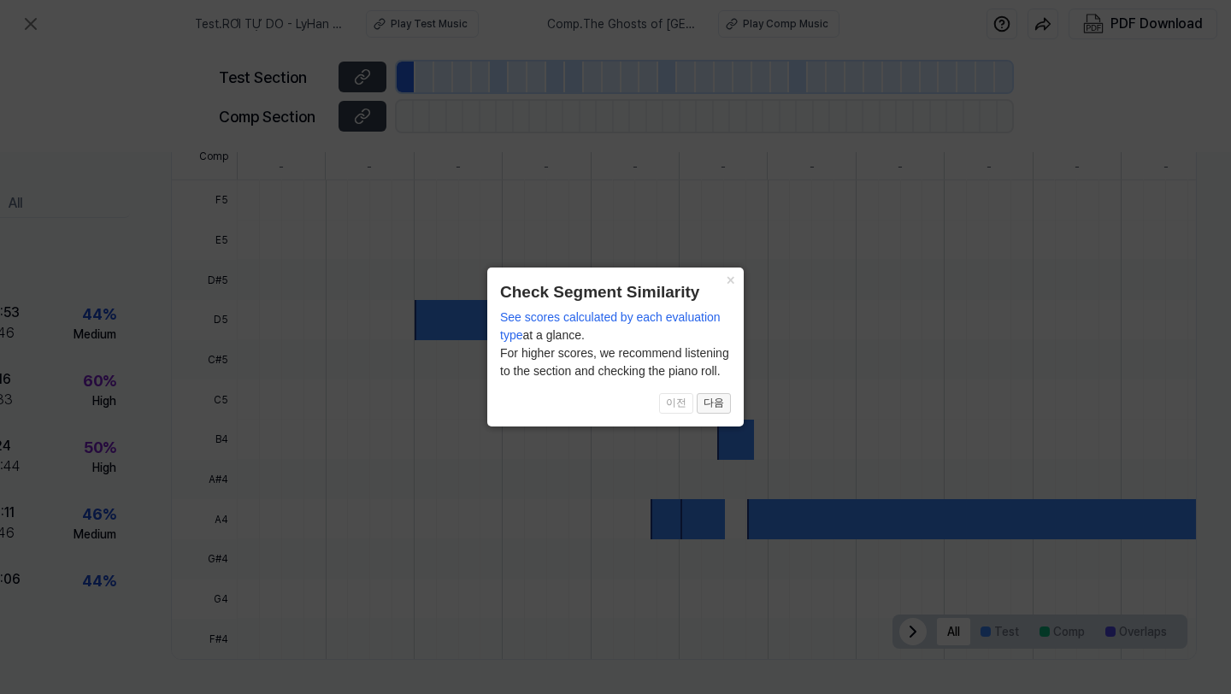
click at [721, 403] on button "다음" at bounding box center [714, 403] width 34 height 21
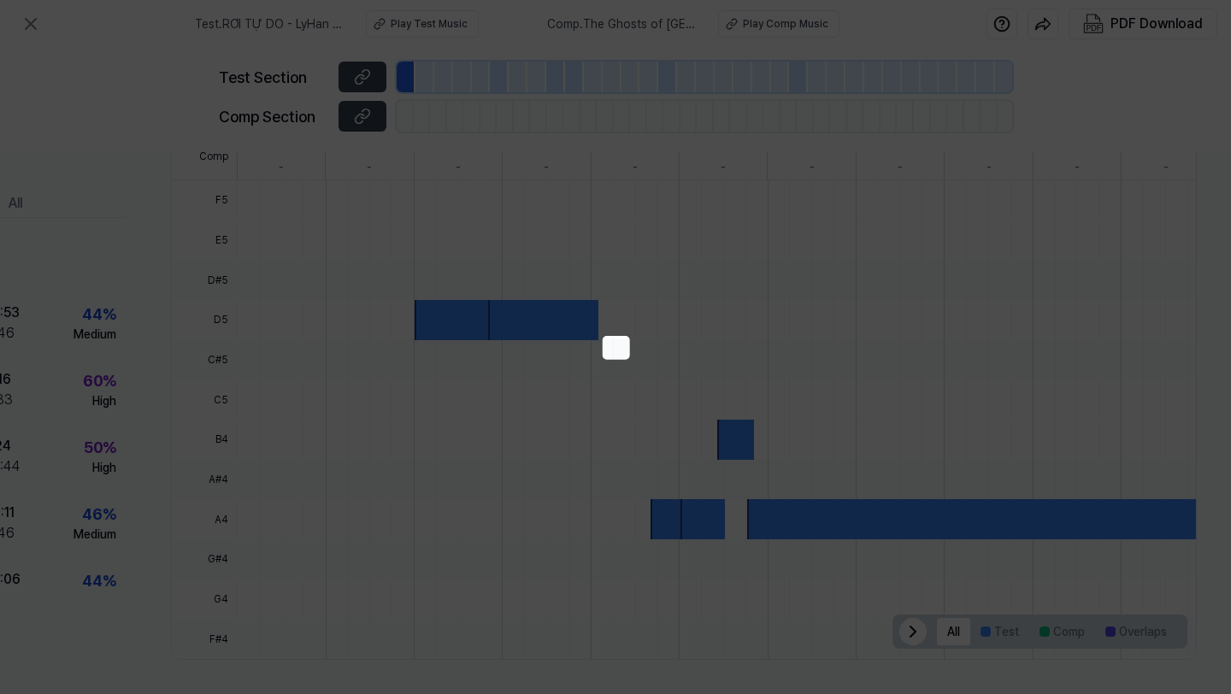
scroll to position [350, 157]
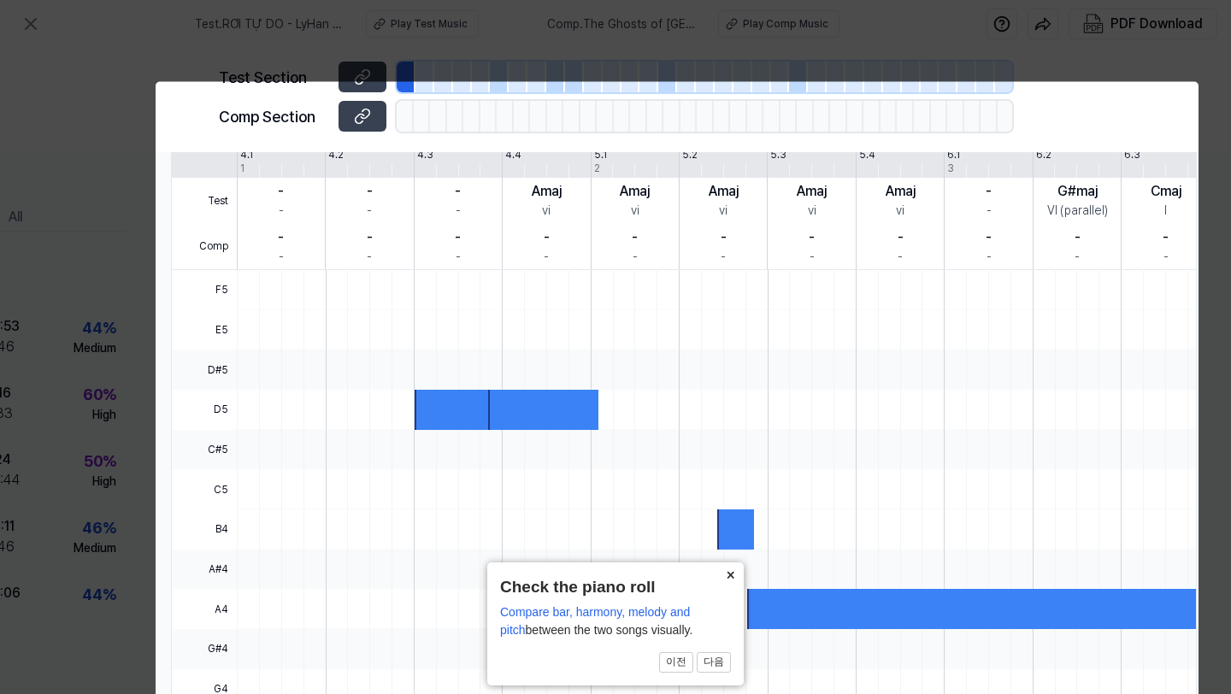
click at [733, 574] on button "×" at bounding box center [729, 574] width 27 height 24
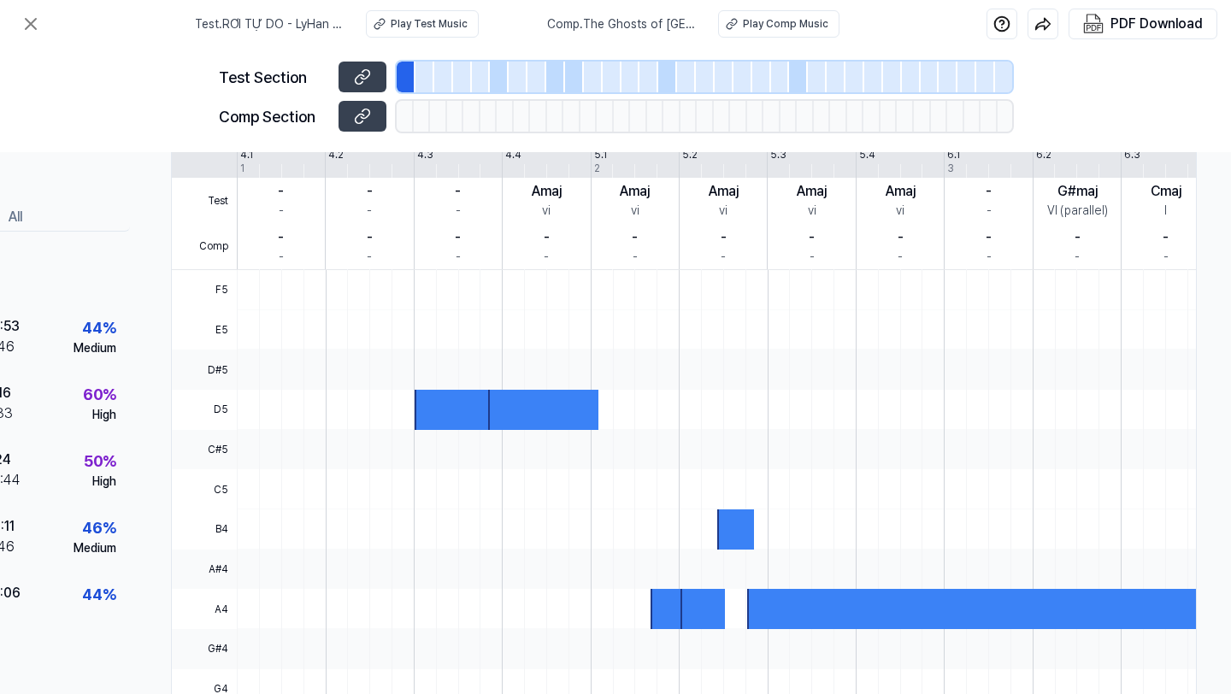
click at [465, 405] on div at bounding box center [455, 410] width 81 height 40
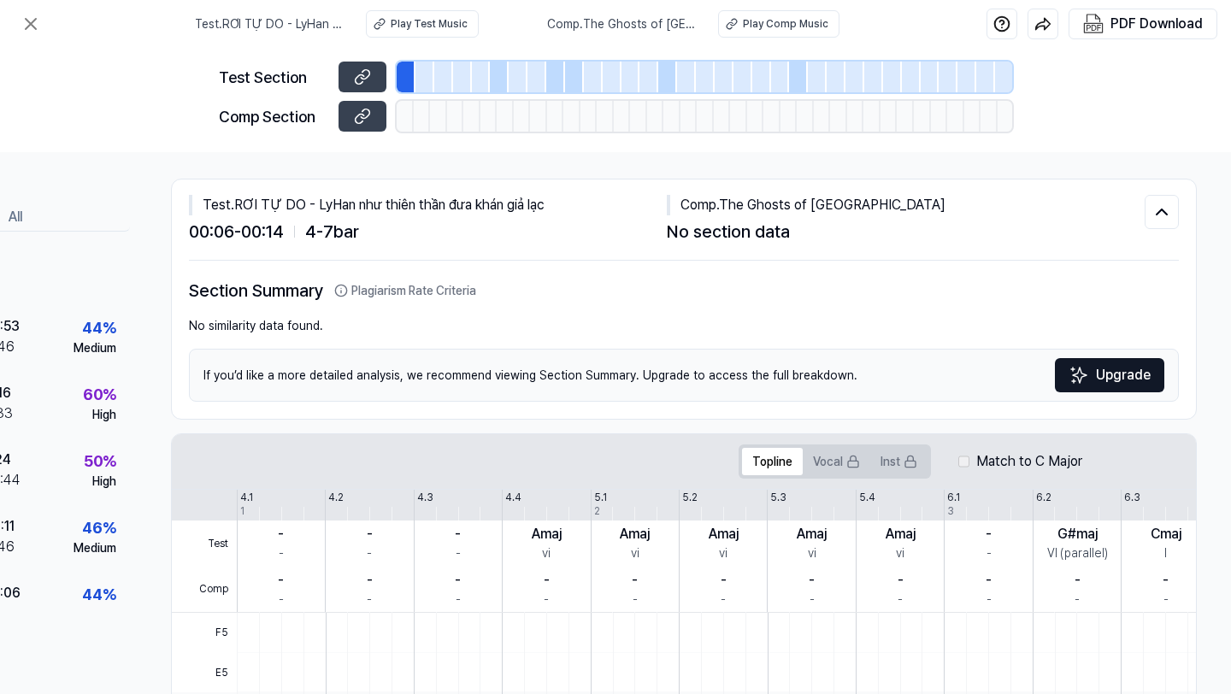
scroll to position [0, 157]
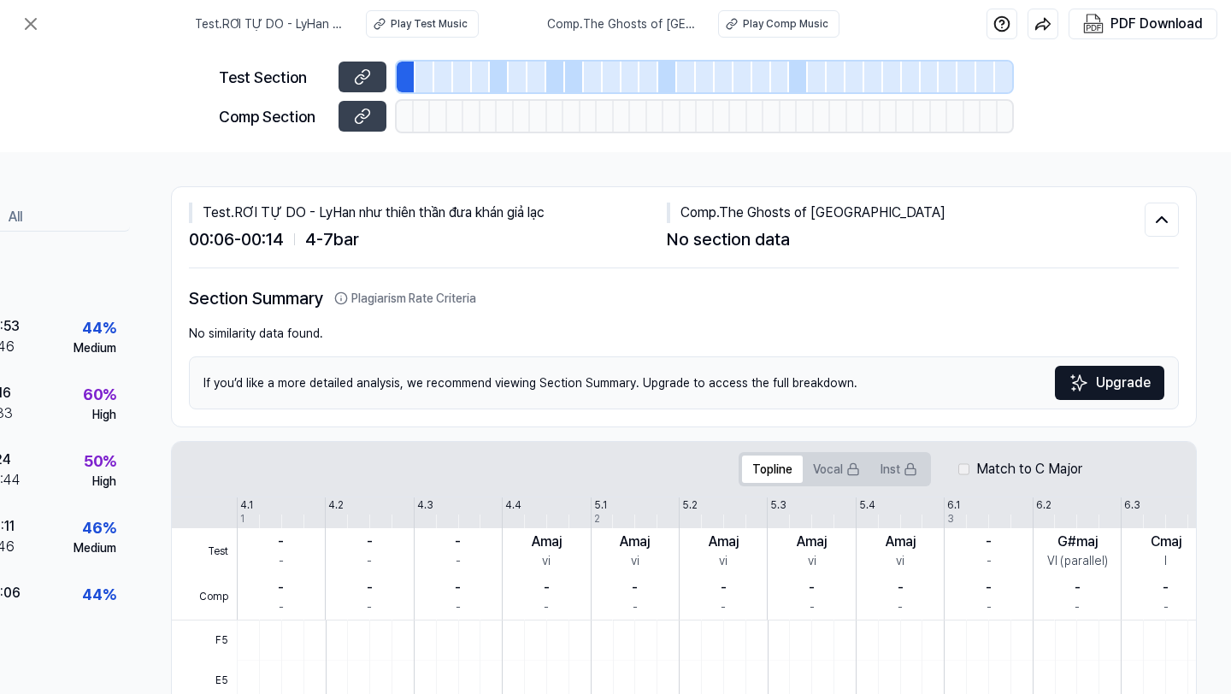
click at [375, 215] on div "Test . RƠI TỰ DO - LyHan như thiên thần đưa khán giả lạc" at bounding box center [428, 213] width 478 height 21
click at [341, 245] on span "4 - 7 bar" at bounding box center [332, 240] width 54 height 26
drag, startPoint x: 894, startPoint y: 206, endPoint x: 720, endPoint y: 209, distance: 174.4
click at [720, 209] on div "Comp . The Ghosts of Beverly Drive" at bounding box center [906, 213] width 478 height 21
